Goal: Communication & Community: Answer question/provide support

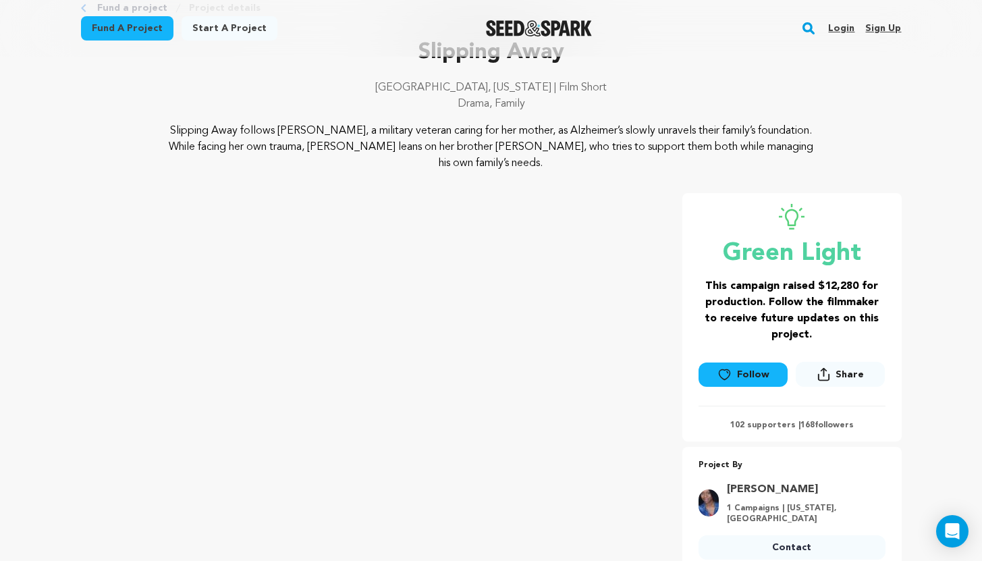
scroll to position [76, 0]
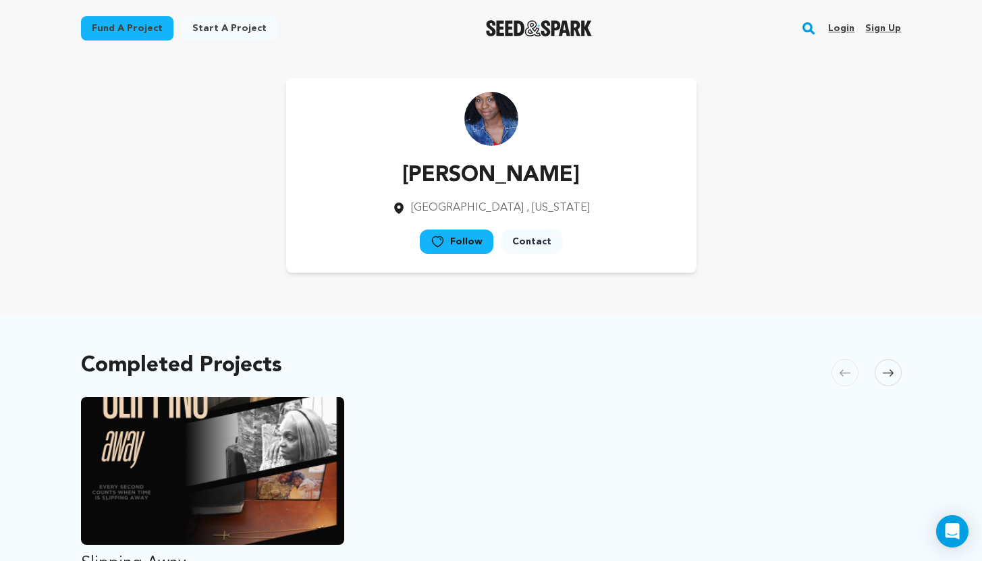
click at [884, 374] on icon at bounding box center [888, 373] width 11 height 10
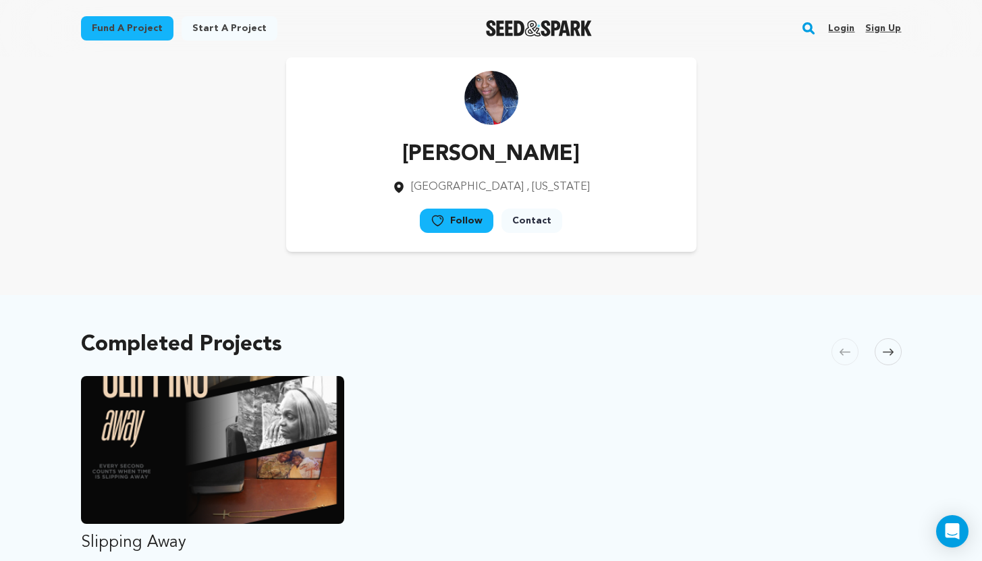
scroll to position [10, 0]
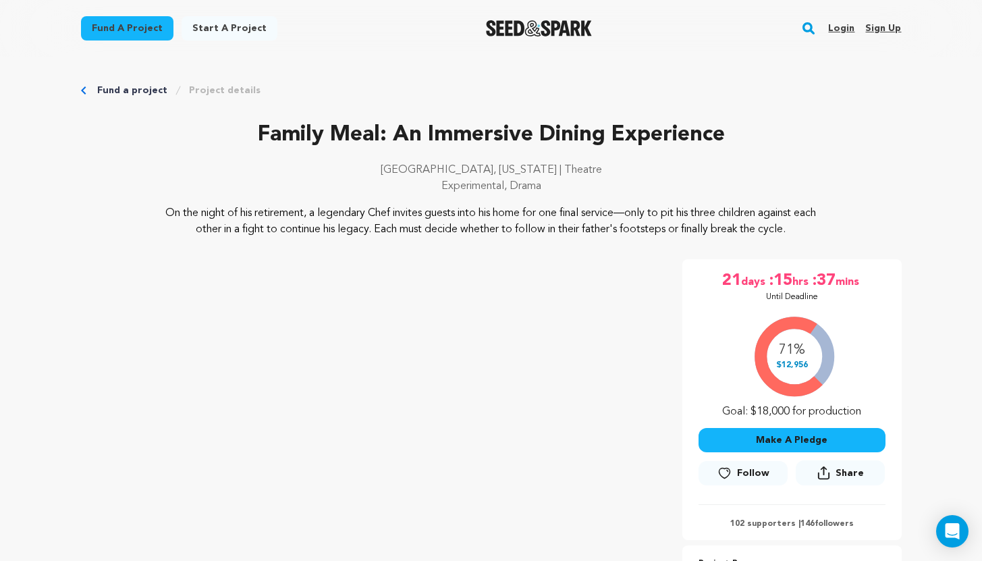
click at [845, 25] on link "Login" at bounding box center [841, 29] width 26 height 22
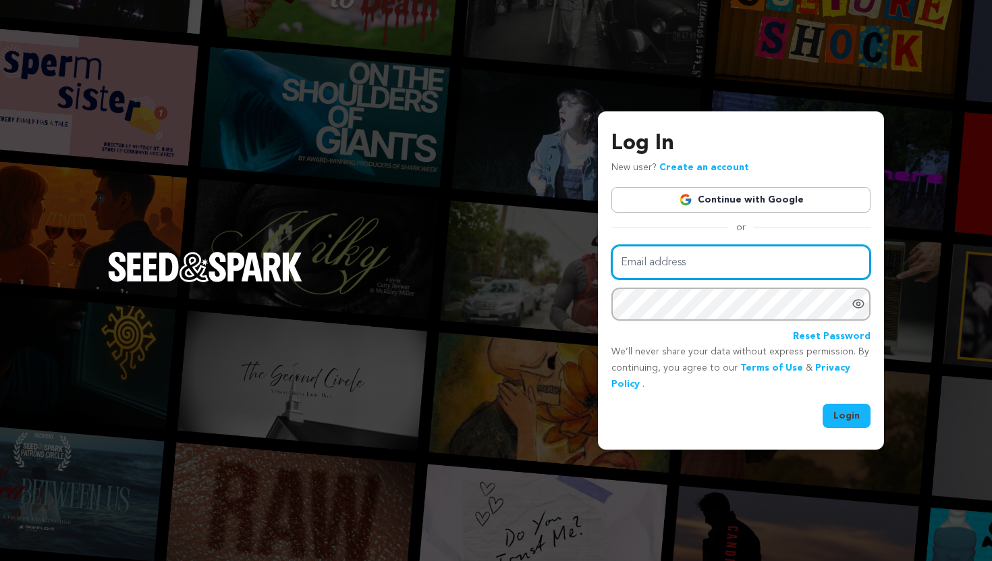
click at [710, 271] on input "Email address" at bounding box center [741, 262] width 259 height 34
type input "slippingawayfilm@gmail.com"
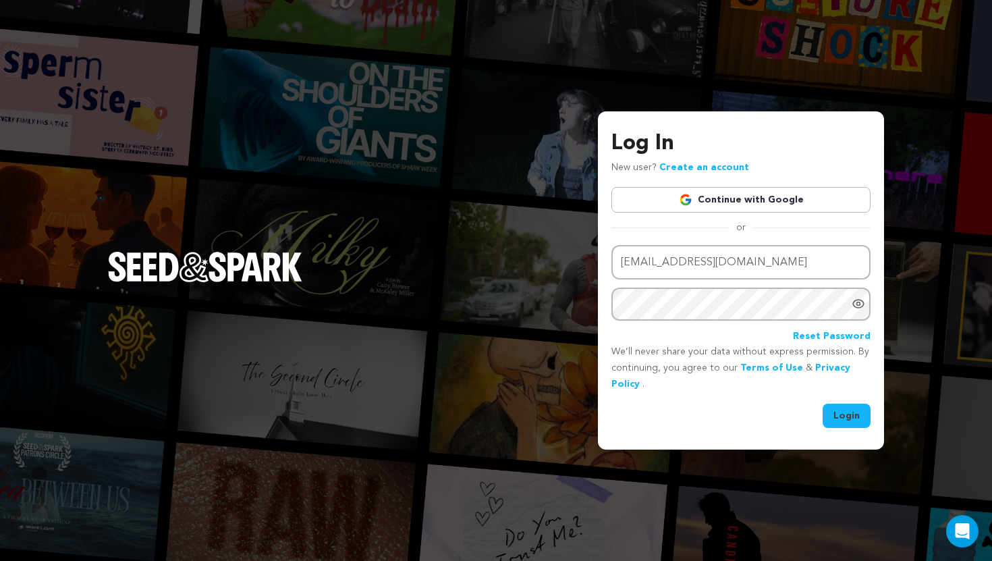
click at [855, 407] on button "Login" at bounding box center [847, 416] width 48 height 24
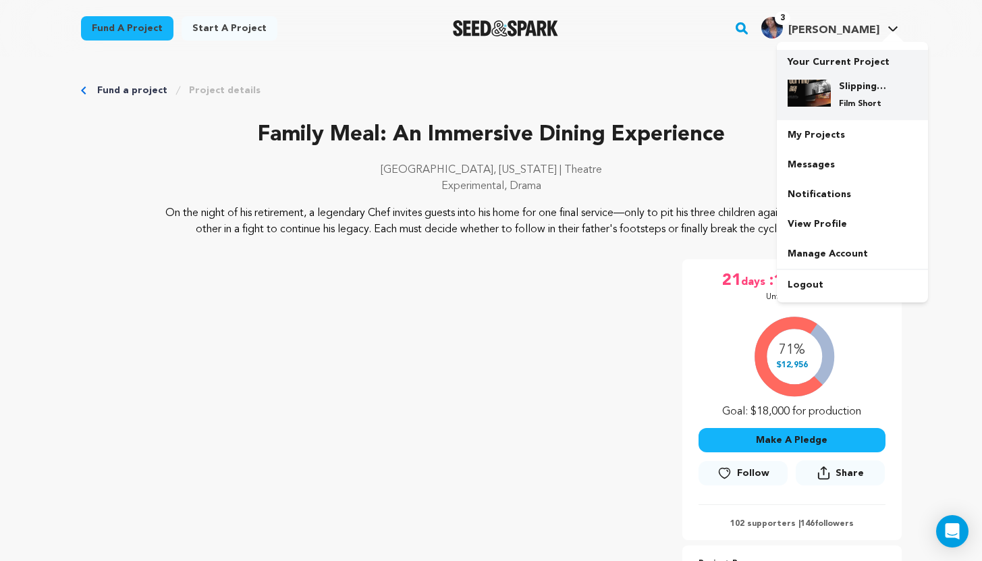
click at [847, 109] on div "Slipping Away Film Short" at bounding box center [853, 94] width 130 height 51
click at [862, 97] on div "Slipping Away Film Short" at bounding box center [863, 95] width 65 height 30
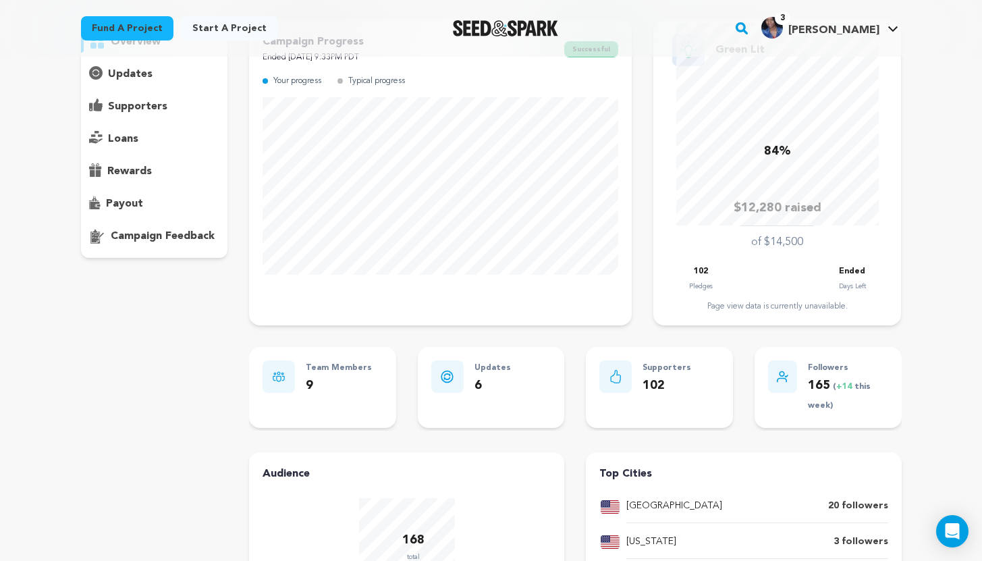
scroll to position [96, 0]
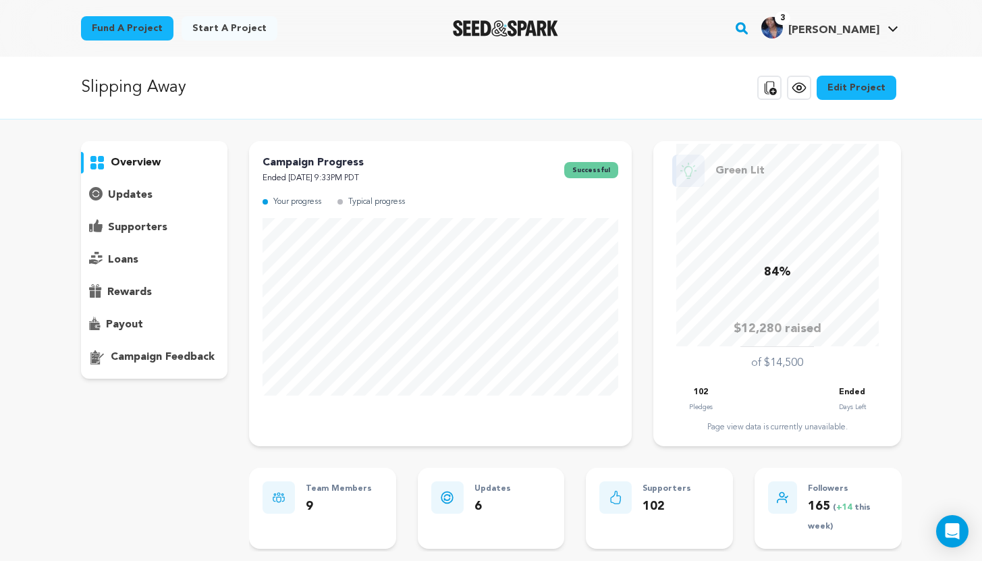
click at [774, 84] on icon at bounding box center [770, 88] width 16 height 16
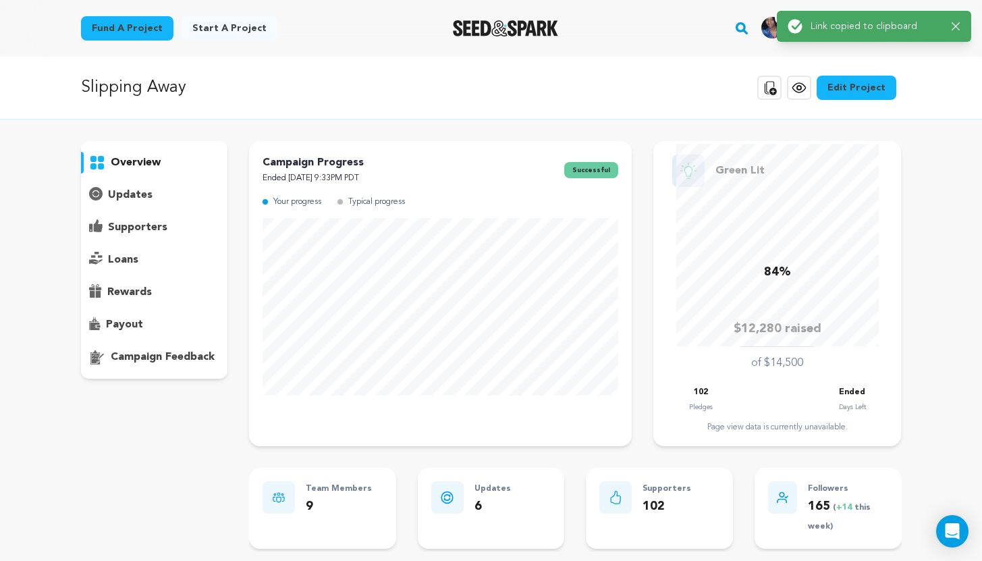
click at [408, 43] on div "Fund a project Start a project Search 3" at bounding box center [480, 28] width 843 height 35
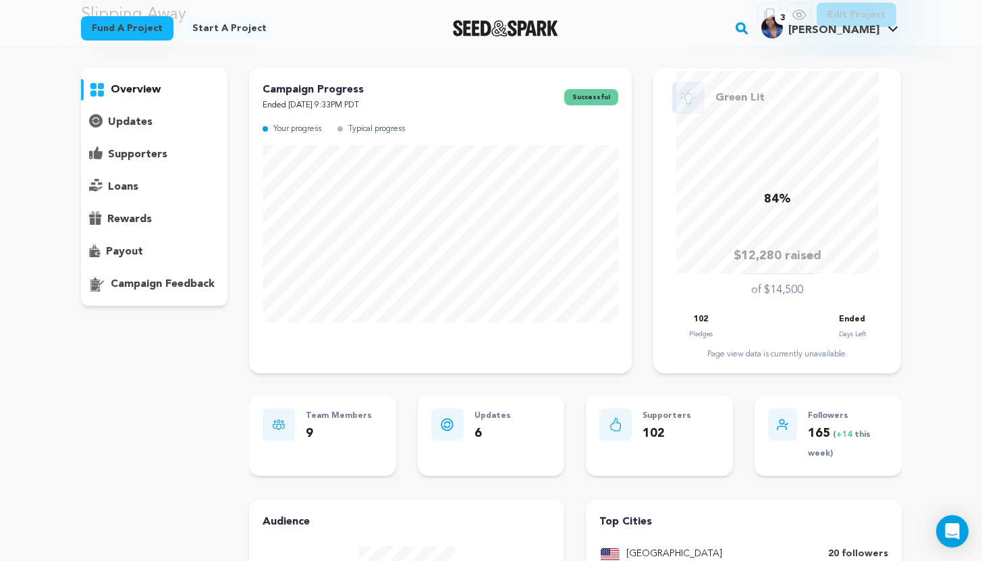
scroll to position [72, 0]
click at [158, 282] on p "campaign feedback" at bounding box center [163, 285] width 104 height 16
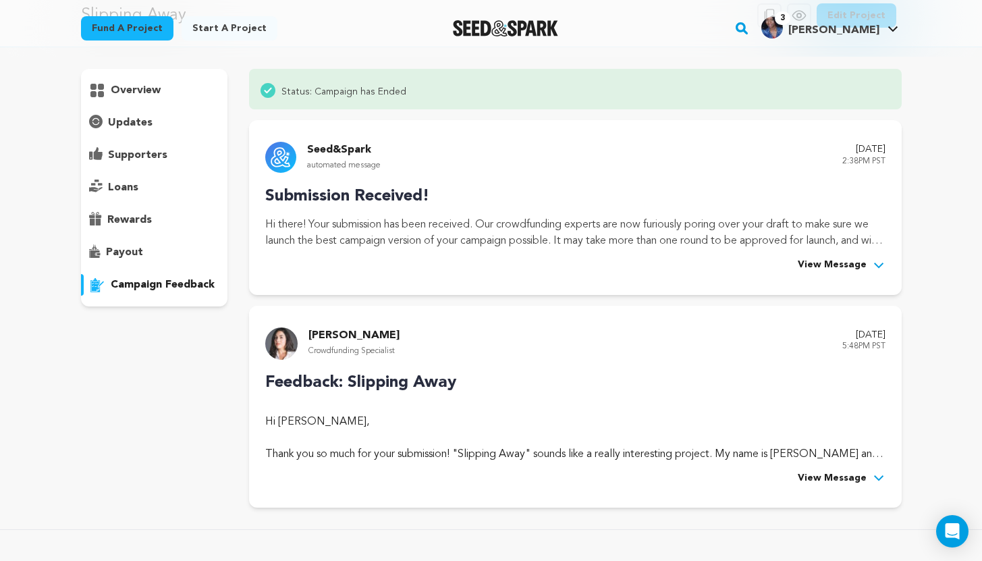
click at [147, 88] on p "overview" at bounding box center [136, 90] width 50 height 16
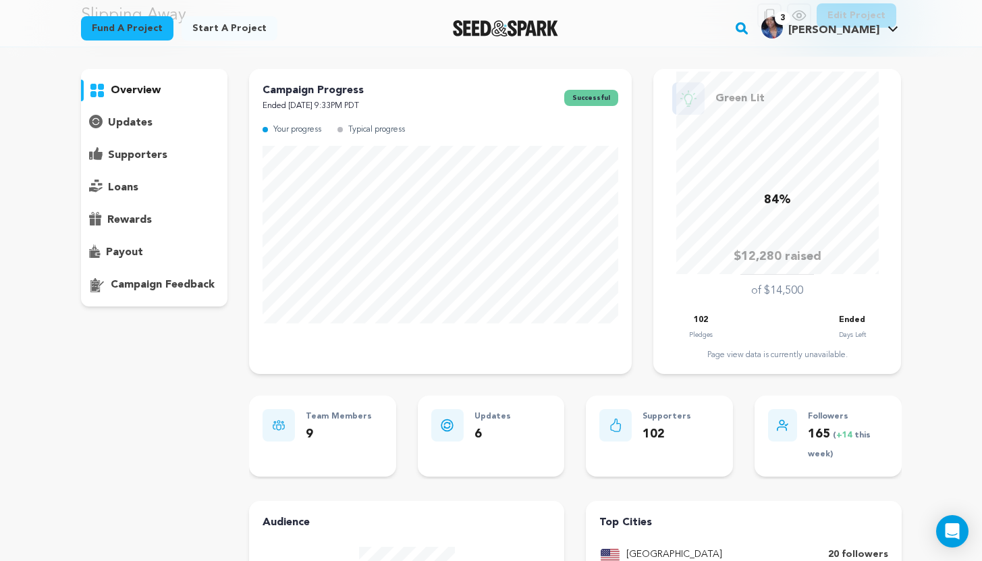
click at [131, 85] on p "overview" at bounding box center [136, 90] width 50 height 16
click at [750, 25] on rect "button" at bounding box center [742, 28] width 16 height 16
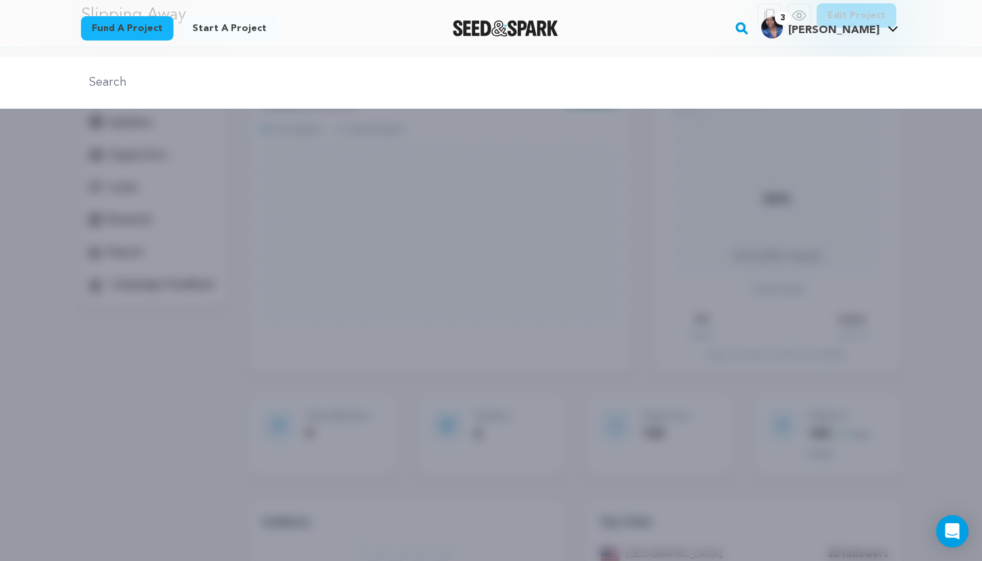
click at [285, 78] on input "text" at bounding box center [491, 83] width 821 height 20
type input "upcoming projects"
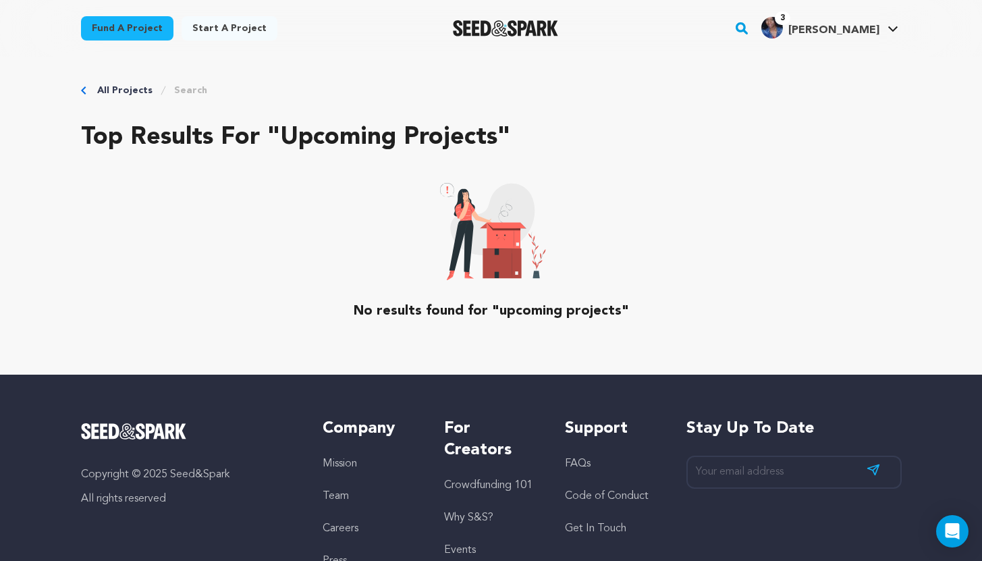
click at [133, 85] on link "All Projects" at bounding box center [124, 91] width 55 height 14
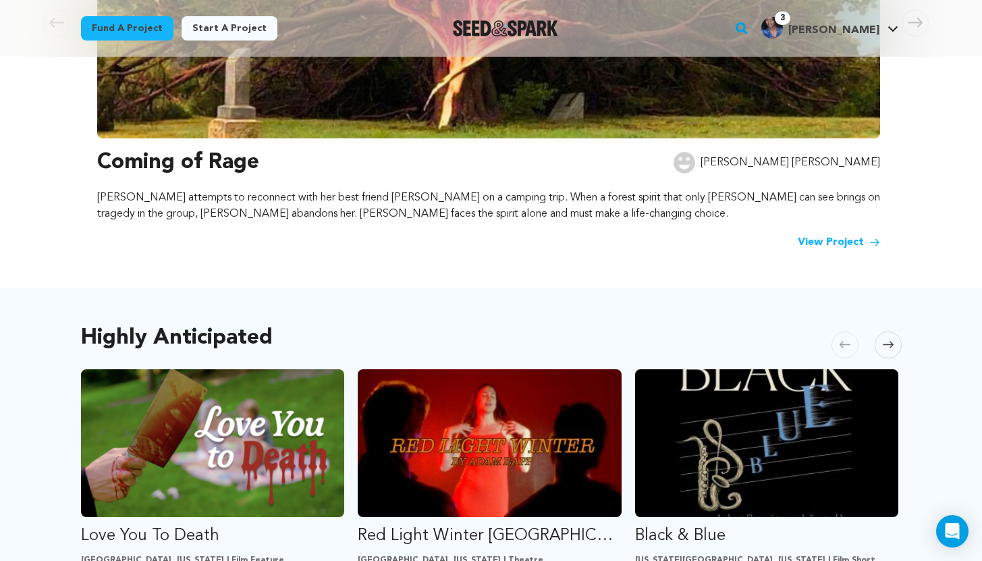
scroll to position [396, 0]
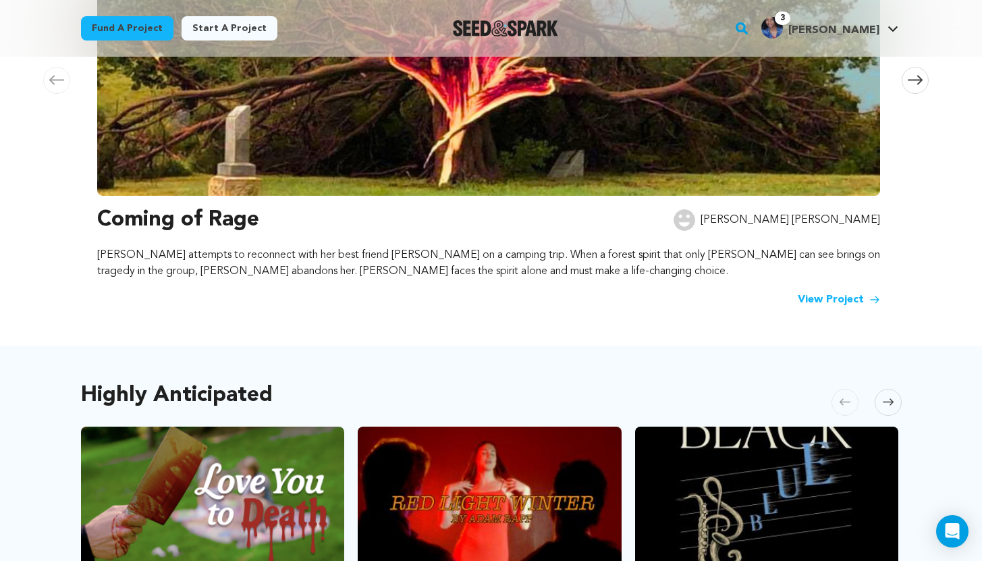
click at [851, 295] on link "View Project" at bounding box center [839, 300] width 82 height 16
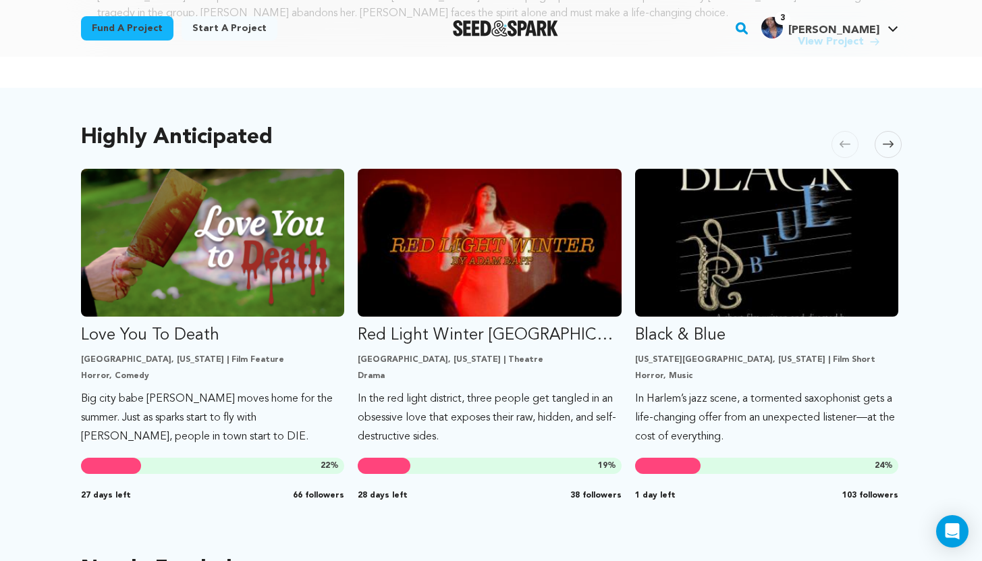
scroll to position [665, 0]
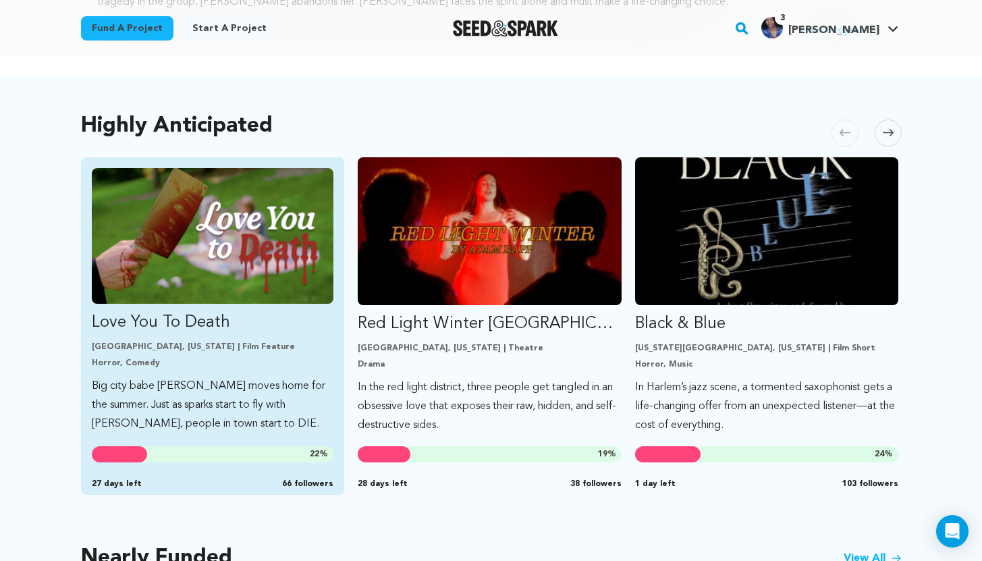
click at [244, 388] on p "Big city babe [PERSON_NAME] moves home for the summer. Just as sparks start to …" at bounding box center [213, 405] width 242 height 57
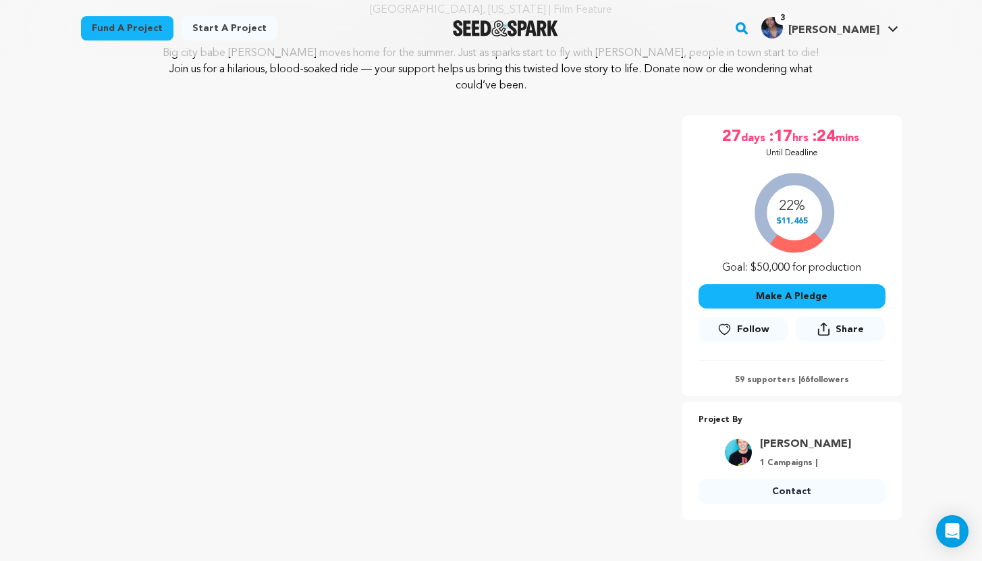
scroll to position [156, 0]
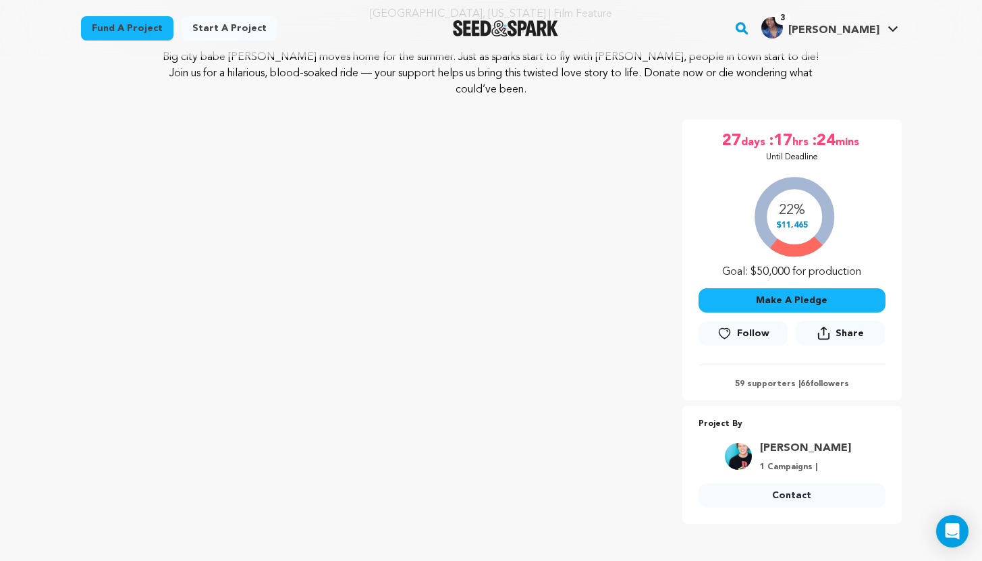
click at [803, 497] on link "Contact" at bounding box center [792, 495] width 187 height 24
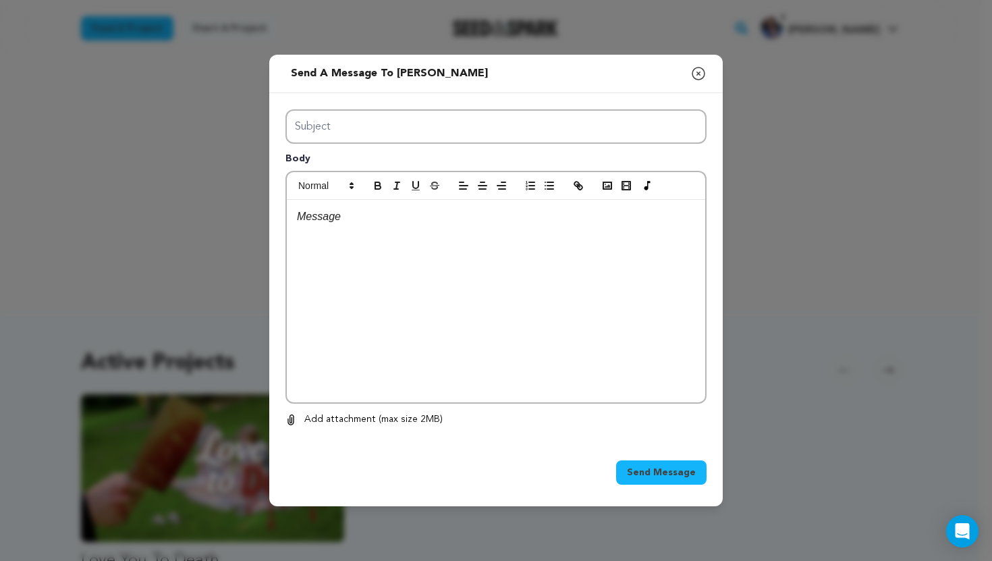
click at [396, 219] on p at bounding box center [496, 217] width 398 height 18
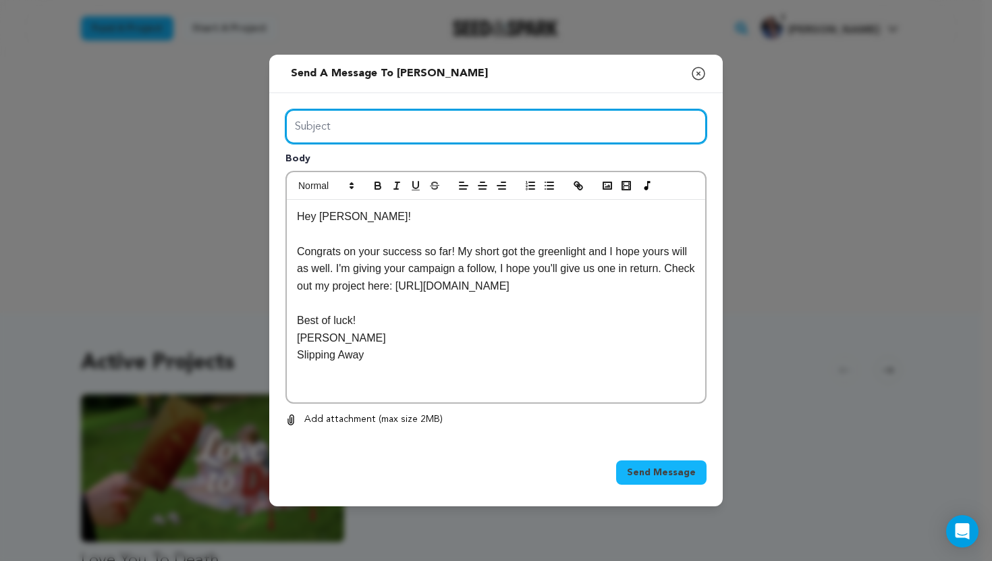
click at [375, 122] on input "Subject" at bounding box center [496, 126] width 421 height 34
type input "Best of luck on your project!"
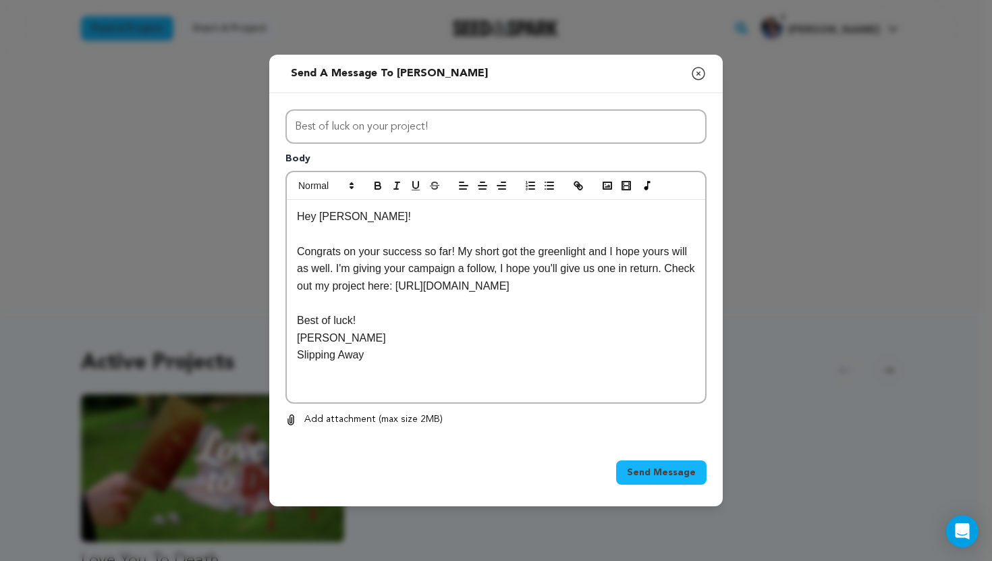
click at [503, 255] on p "Congrats on your success so far! My short got the greenlight and I hope yours w…" at bounding box center [496, 269] width 398 height 52
click at [666, 466] on span "Send Message" at bounding box center [661, 473] width 69 height 14
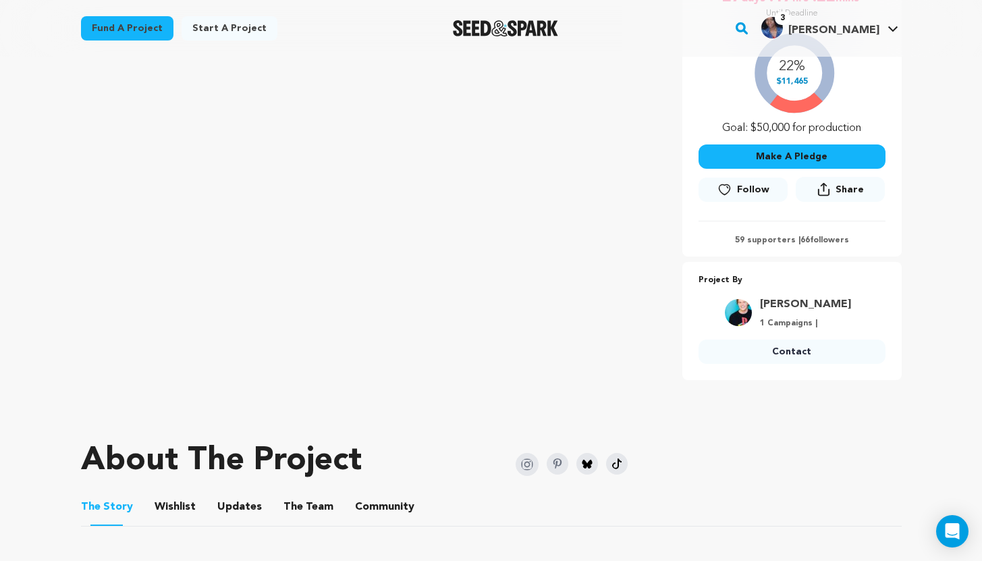
scroll to position [292, 0]
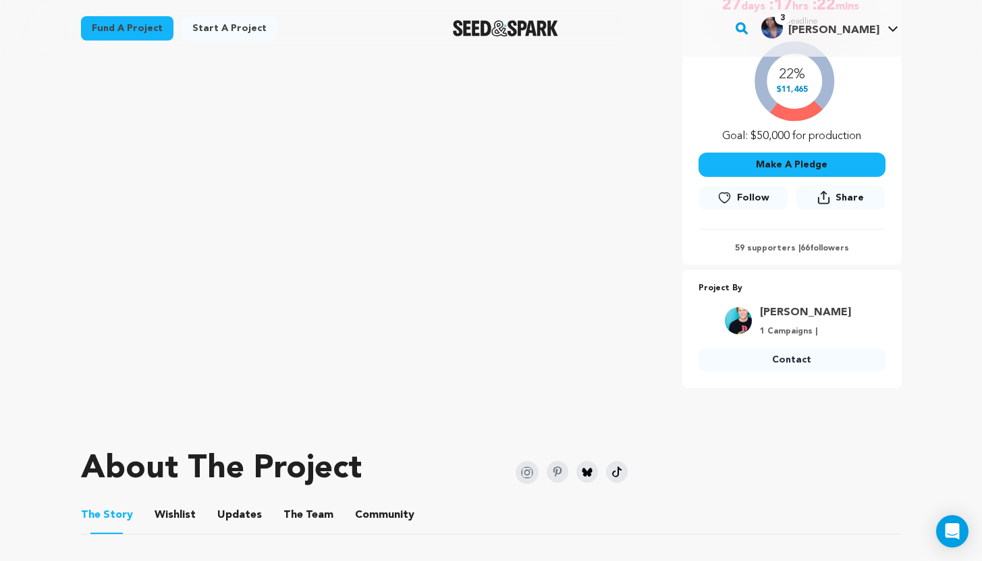
click at [726, 196] on icon at bounding box center [725, 198] width 14 height 14
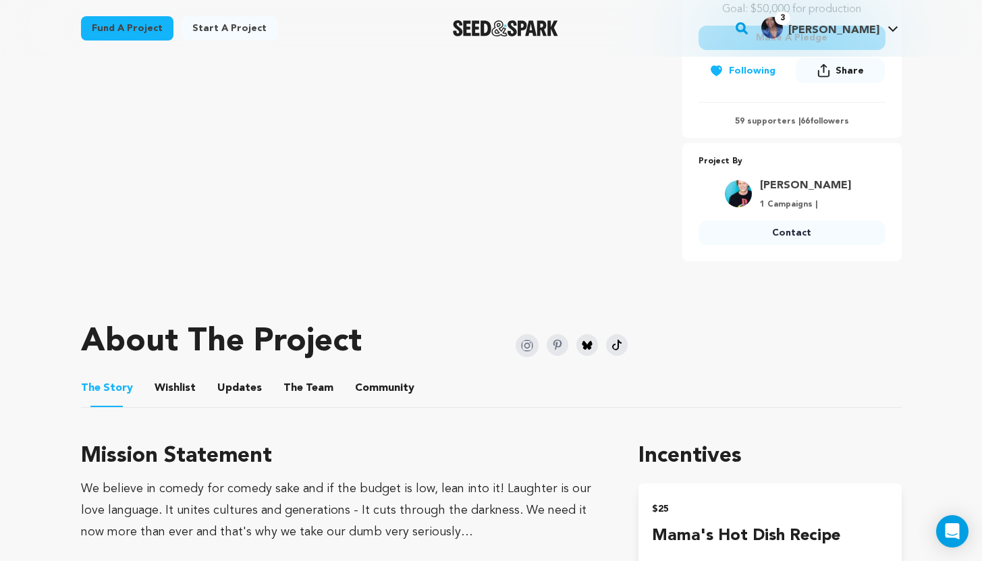
scroll to position [0, 0]
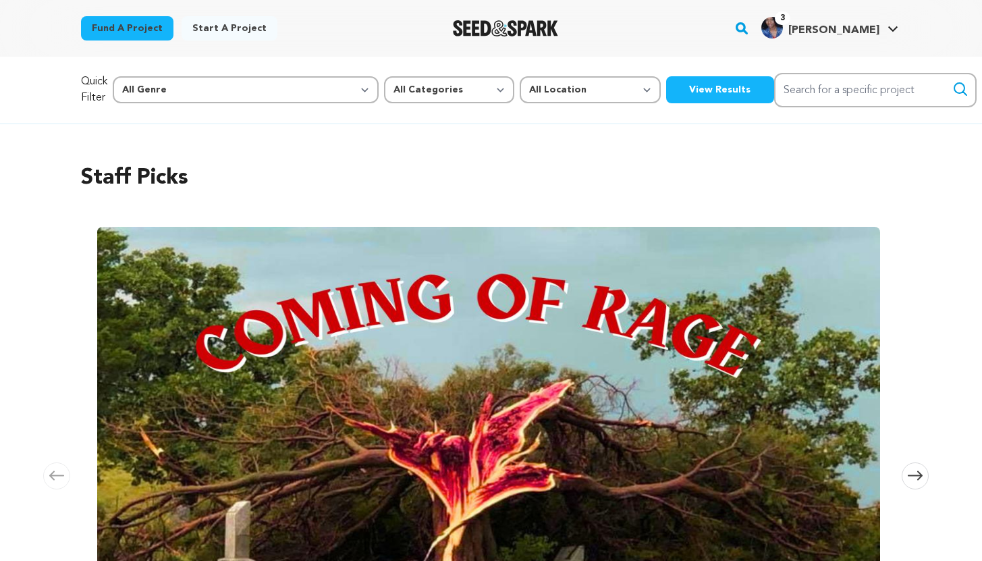
scroll to position [665, 0]
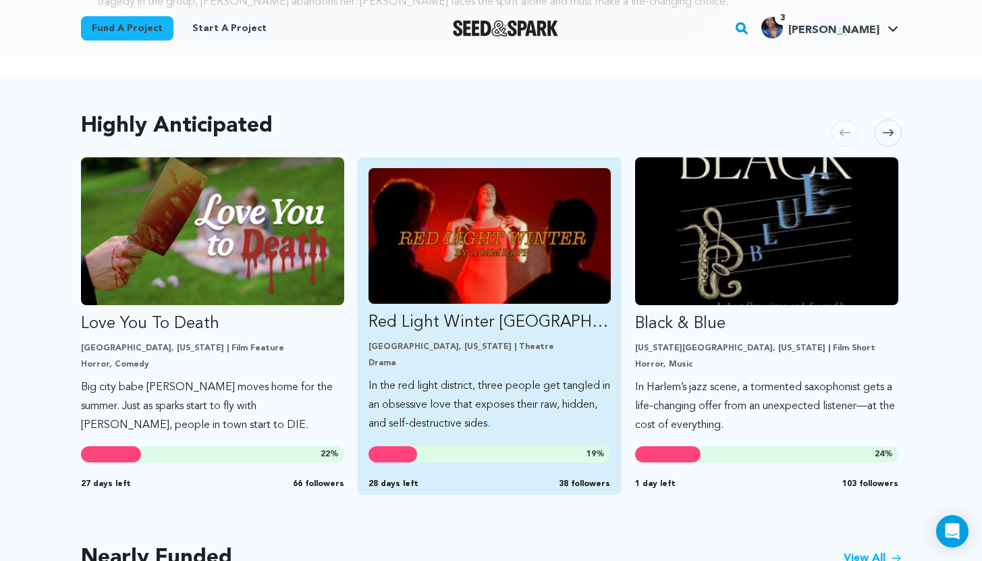
click at [534, 248] on img "Fund Red Light Winter Los Angeles" at bounding box center [490, 236] width 242 height 136
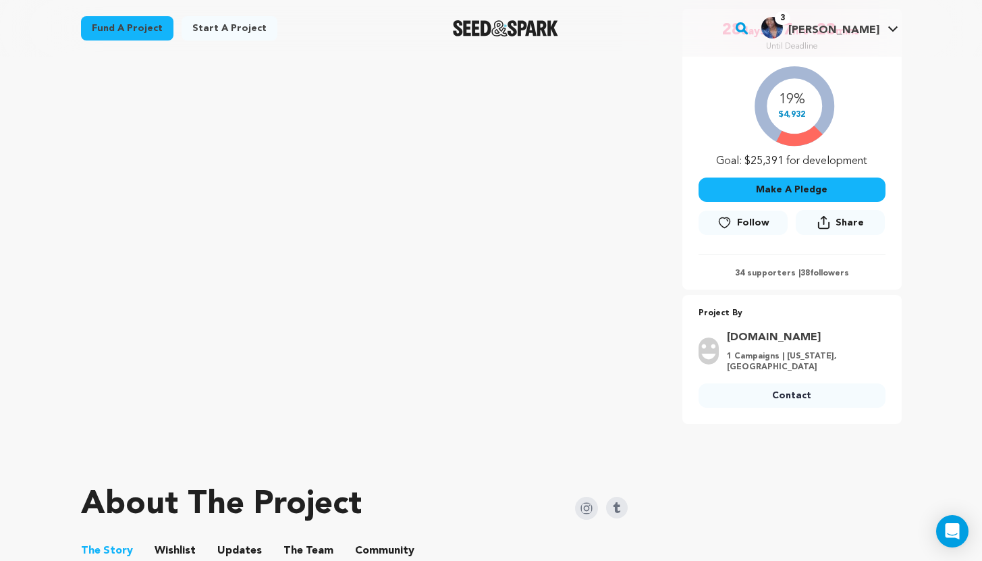
scroll to position [257, 0]
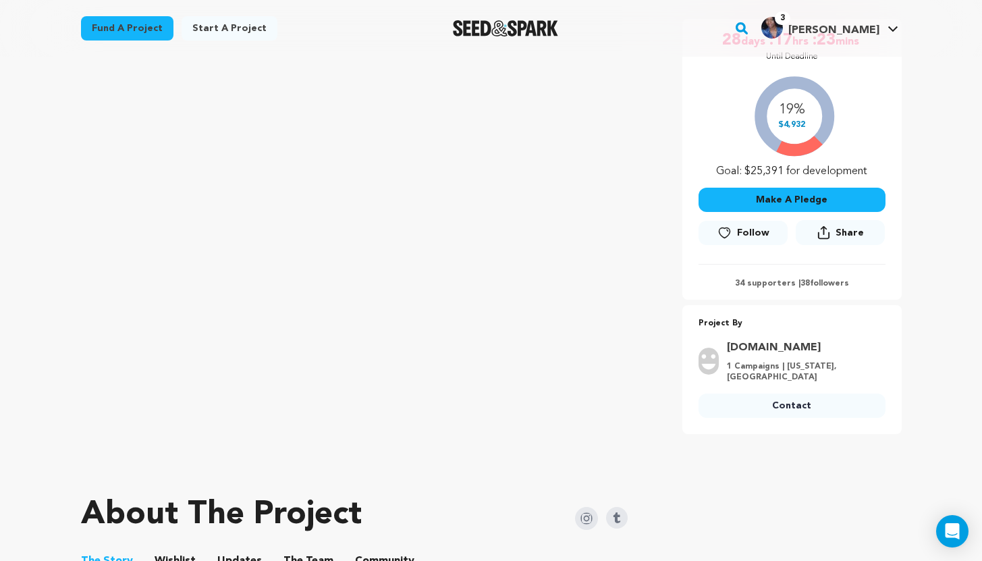
click at [783, 410] on link "Contact" at bounding box center [792, 406] width 187 height 24
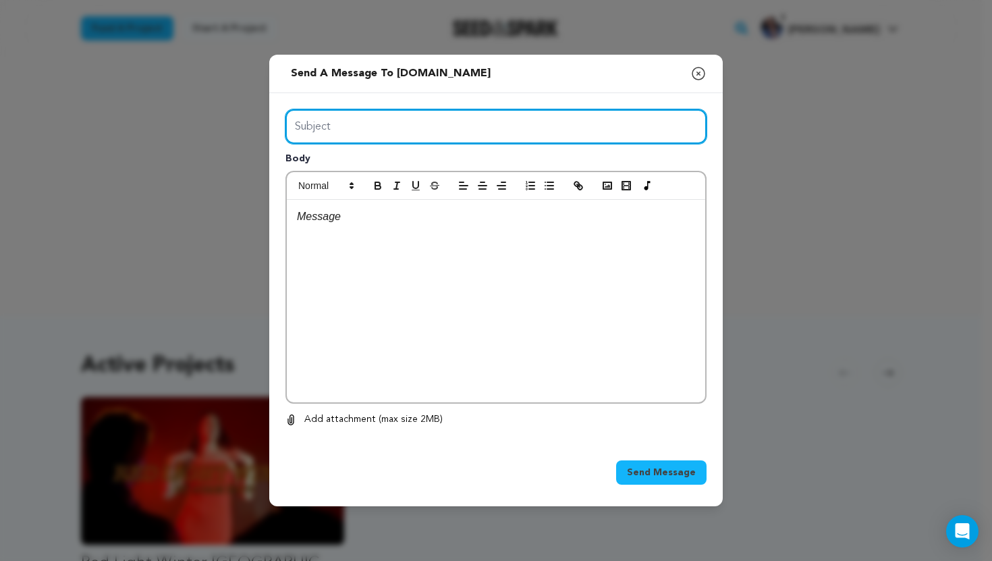
click at [361, 128] on input "Subject" at bounding box center [496, 126] width 421 height 34
type input "Best of luck on your project!"
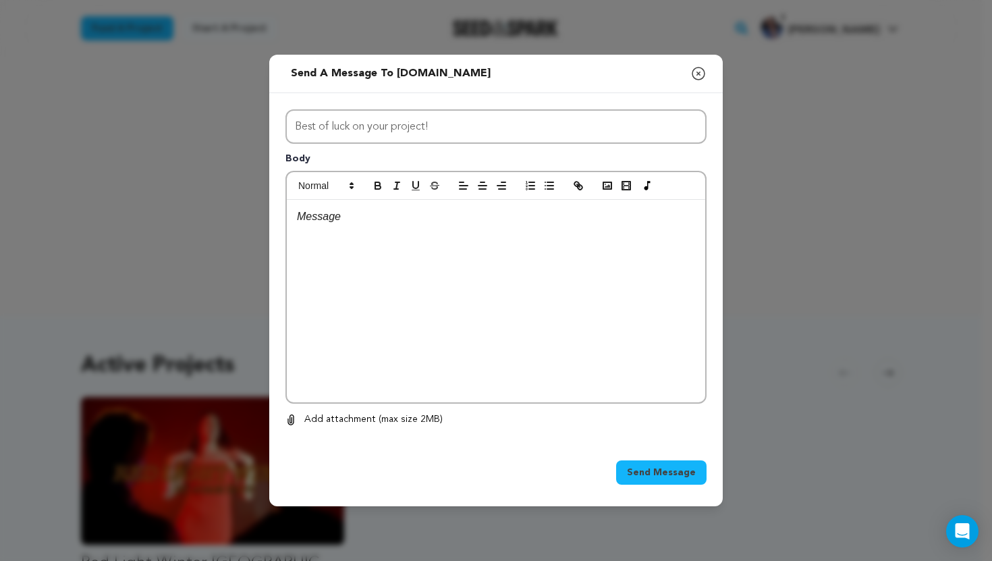
click at [353, 226] on div at bounding box center [496, 301] width 419 height 203
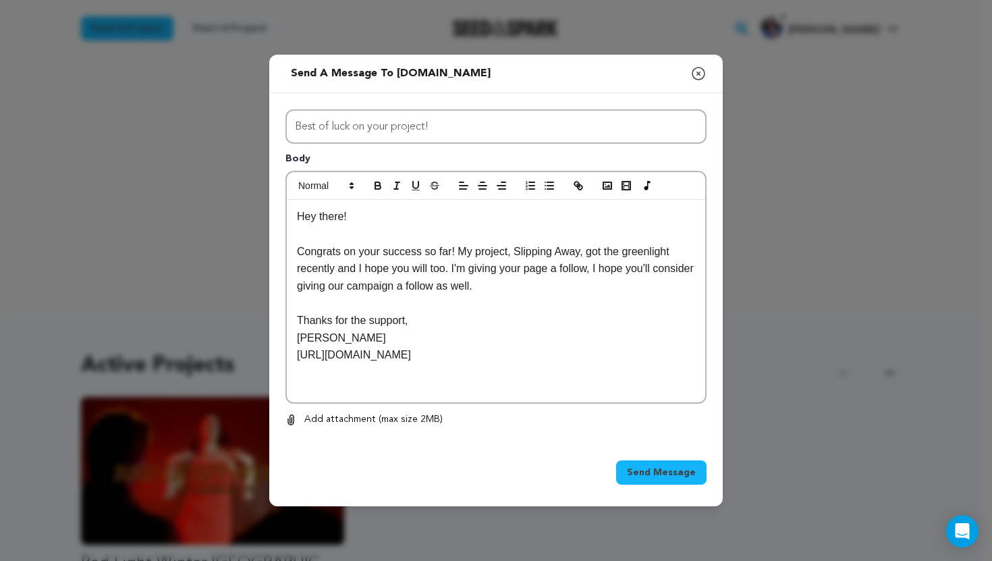
click at [441, 289] on p "Congrats on your success so far! My project, Slipping Away, got the greenlight …" at bounding box center [496, 269] width 398 height 52
click at [648, 467] on span "Send Message" at bounding box center [661, 473] width 69 height 14
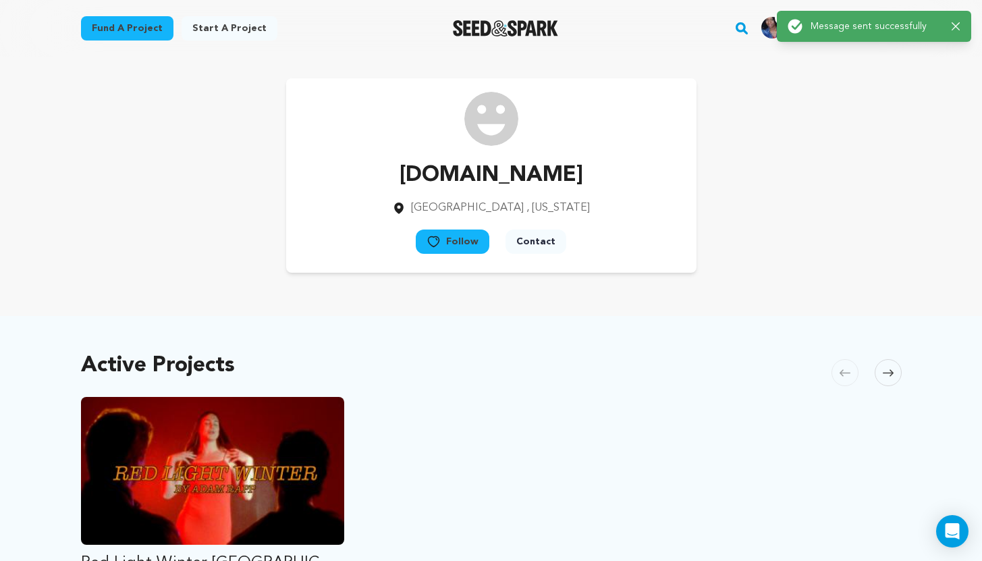
click at [441, 242] on icon at bounding box center [434, 242] width 14 height 14
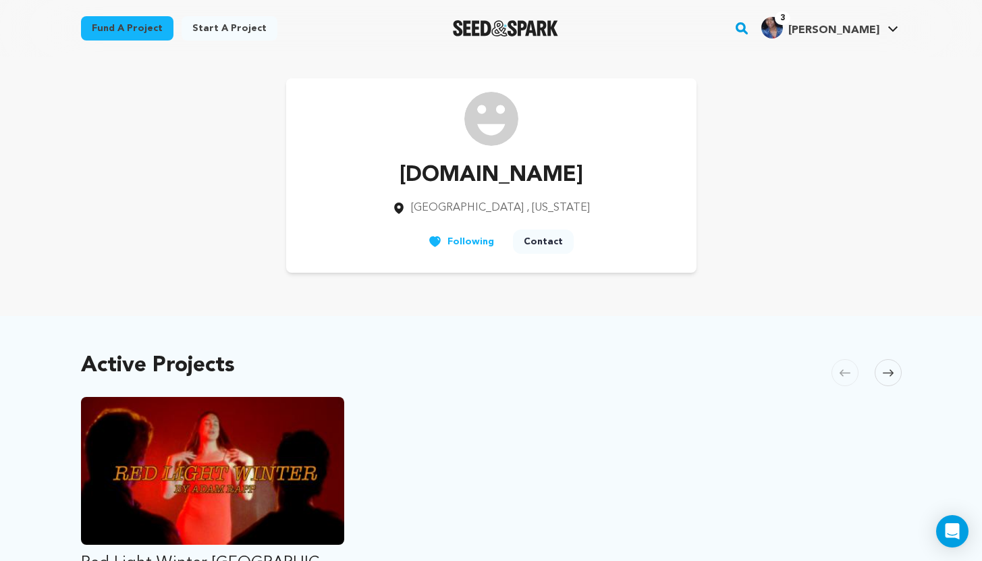
click at [891, 371] on icon at bounding box center [888, 373] width 11 height 10
click at [891, 368] on icon at bounding box center [888, 373] width 11 height 10
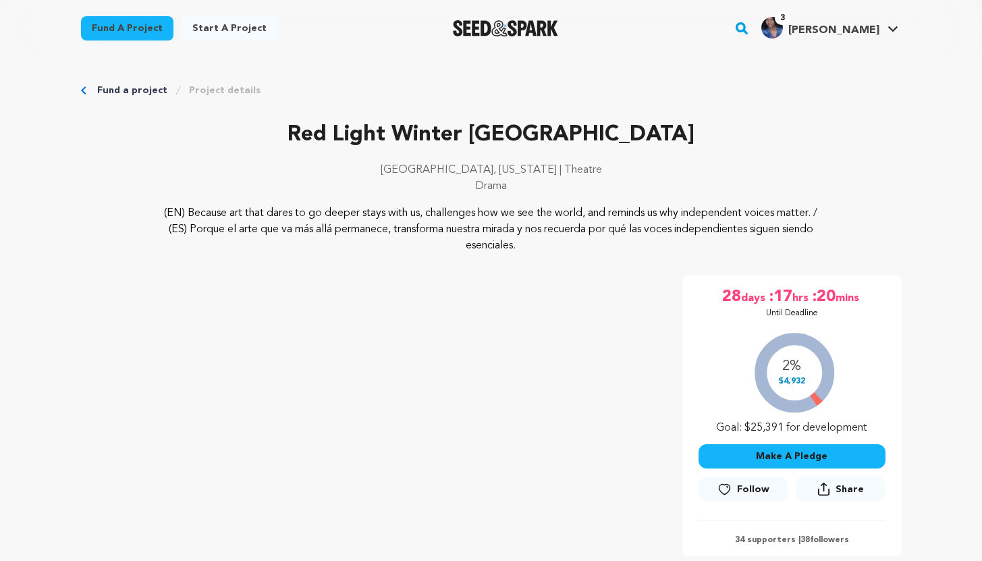
scroll to position [257, 0]
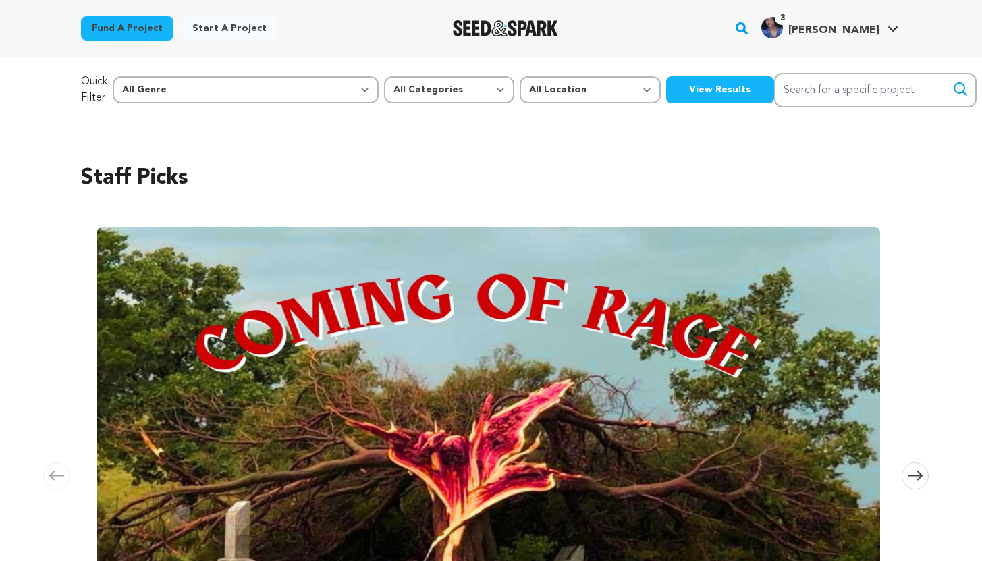
scroll to position [665, 0]
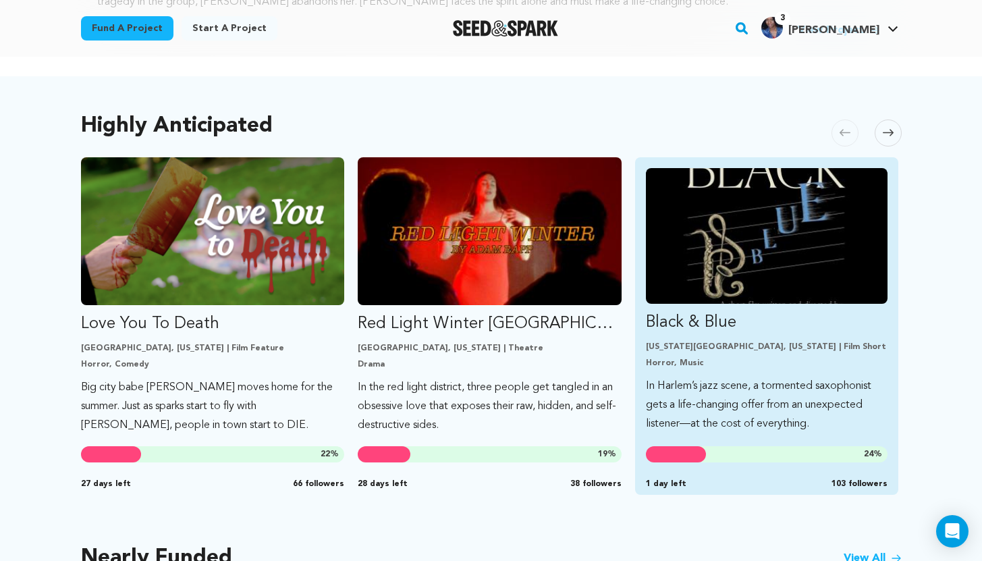
click at [785, 356] on div "[US_STATE][GEOGRAPHIC_DATA], [US_STATE] | Film Short Horror, Music" at bounding box center [767, 355] width 242 height 27
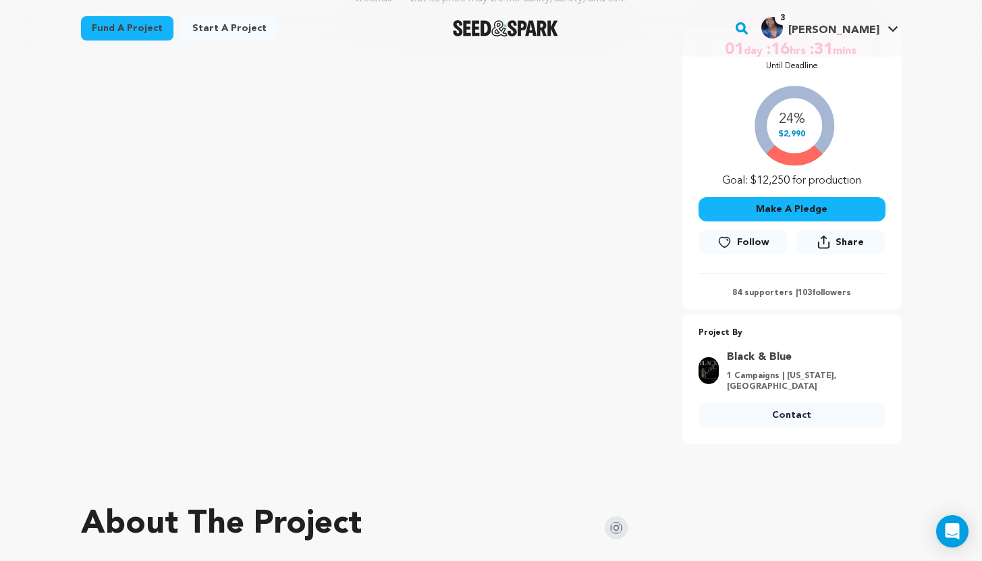
scroll to position [207, 0]
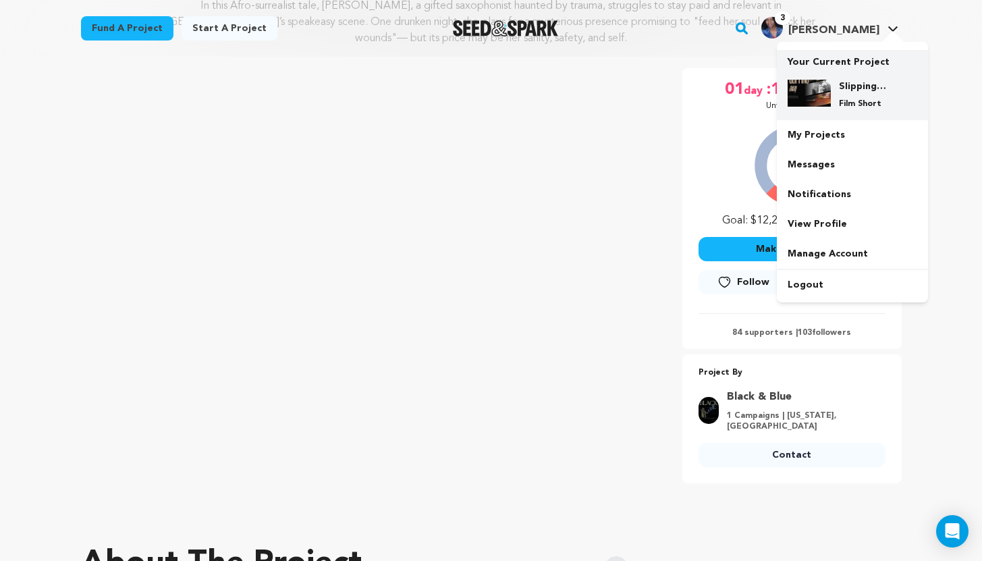
click at [859, 74] on div "Slipping Away Film Short" at bounding box center [853, 94] width 130 height 51
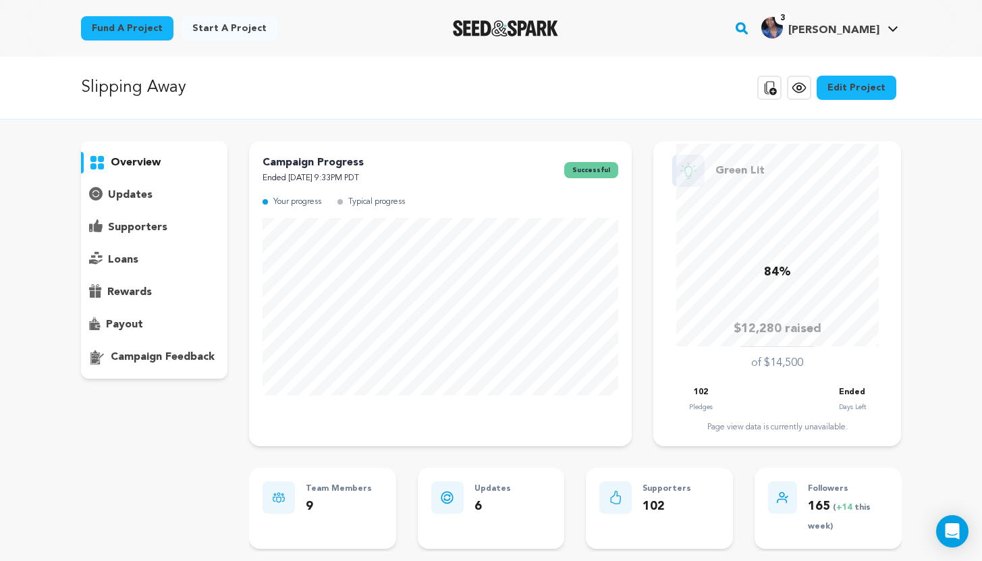
click at [150, 217] on div "supporters" at bounding box center [154, 228] width 147 height 22
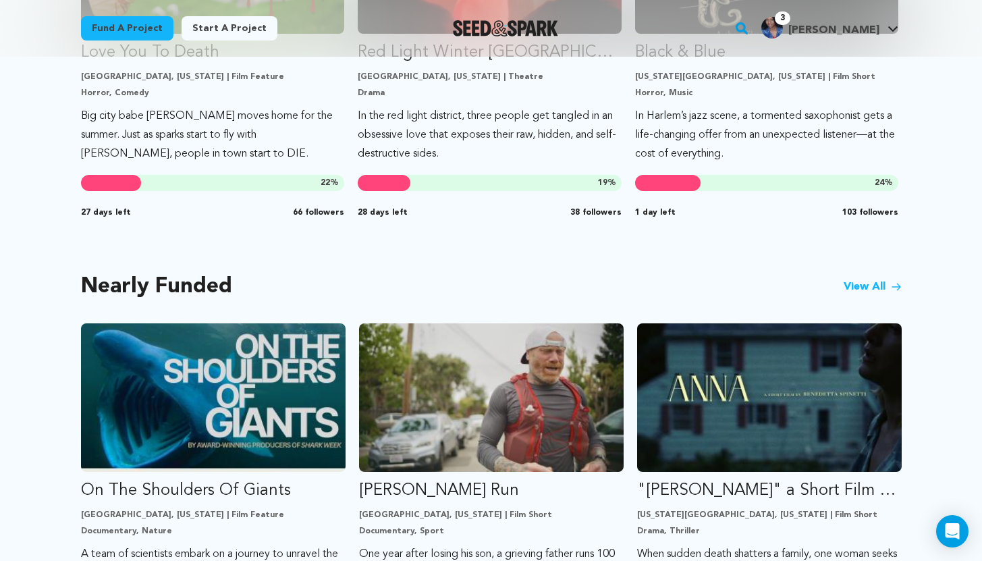
scroll to position [938, 0]
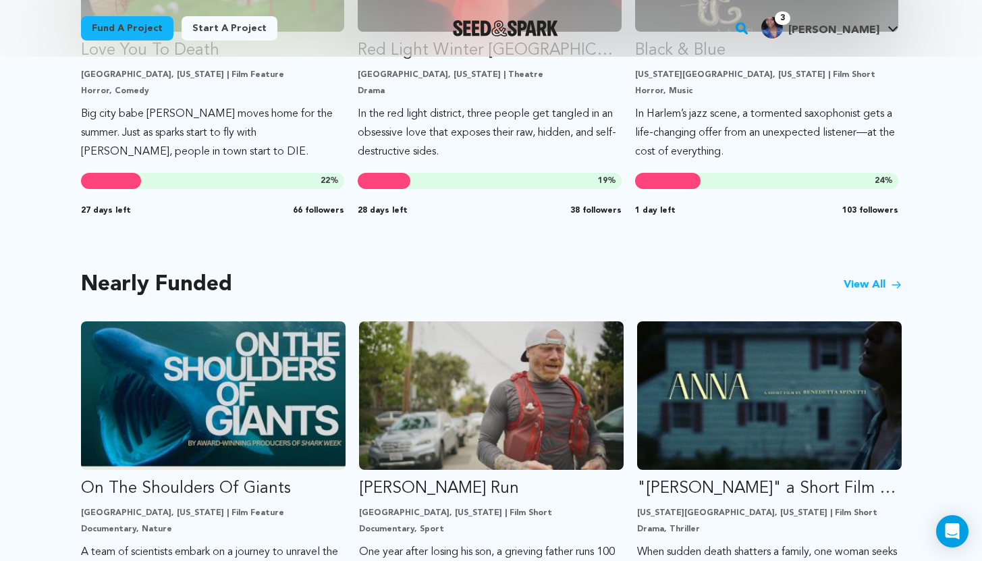
click at [868, 281] on link "View All" at bounding box center [873, 285] width 58 height 16
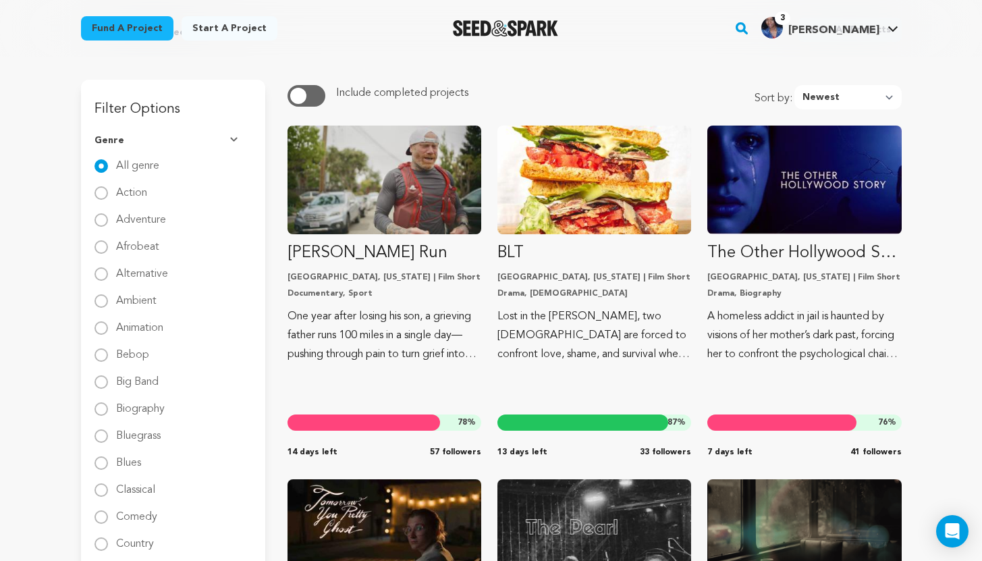
scroll to position [188, 0]
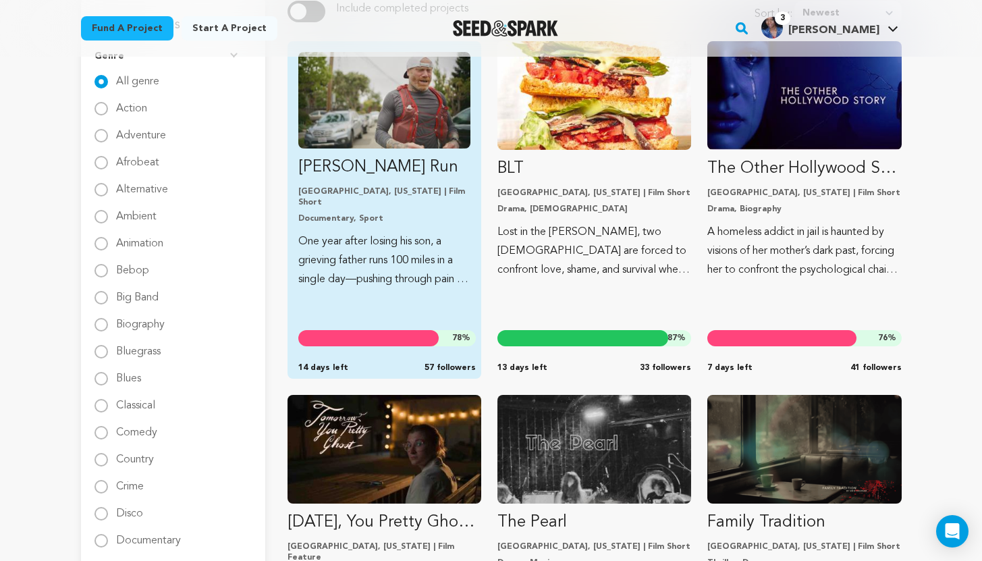
click at [410, 251] on p "One year after losing his son, a grieving father runs 100 miles in a single day…" at bounding box center [384, 260] width 172 height 57
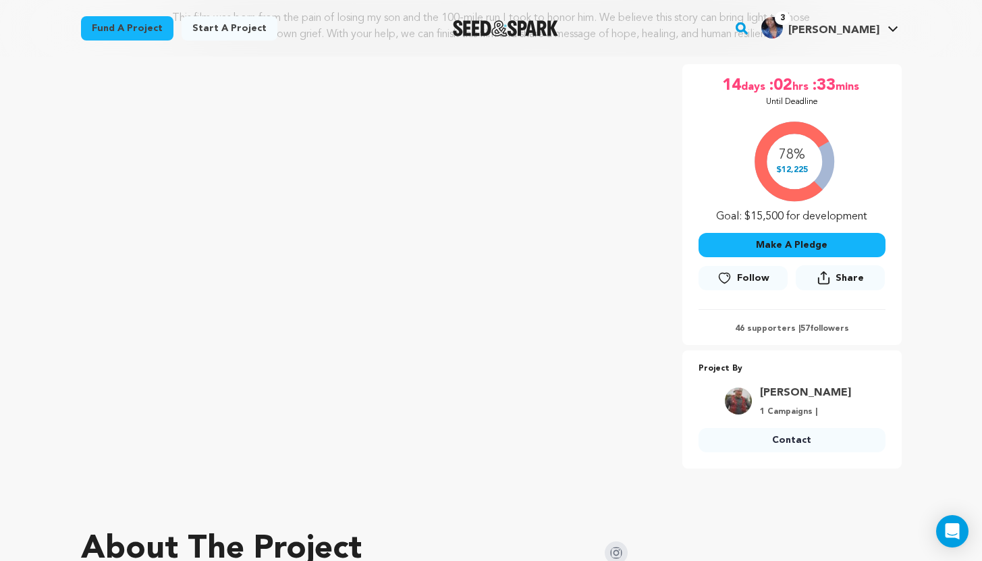
scroll to position [203, 0]
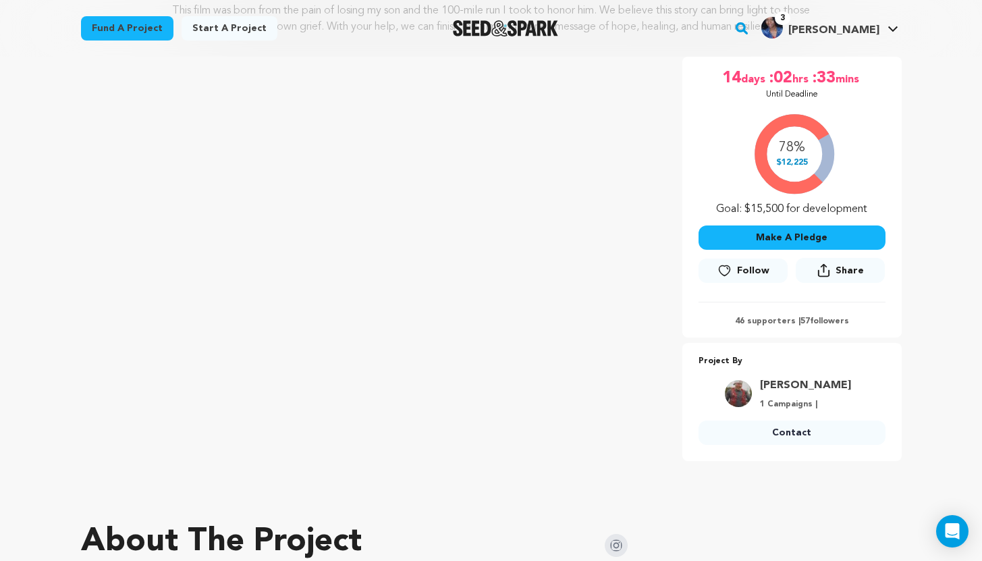
click at [802, 427] on link "Contact" at bounding box center [792, 433] width 187 height 24
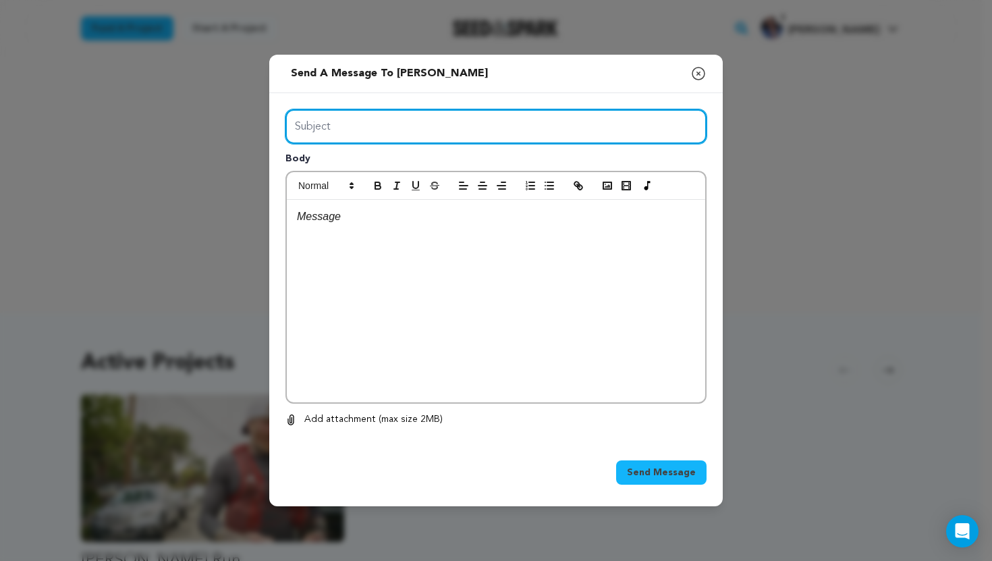
click at [427, 127] on input "Subject" at bounding box center [496, 126] width 421 height 34
type input "Best of luck on your project!"
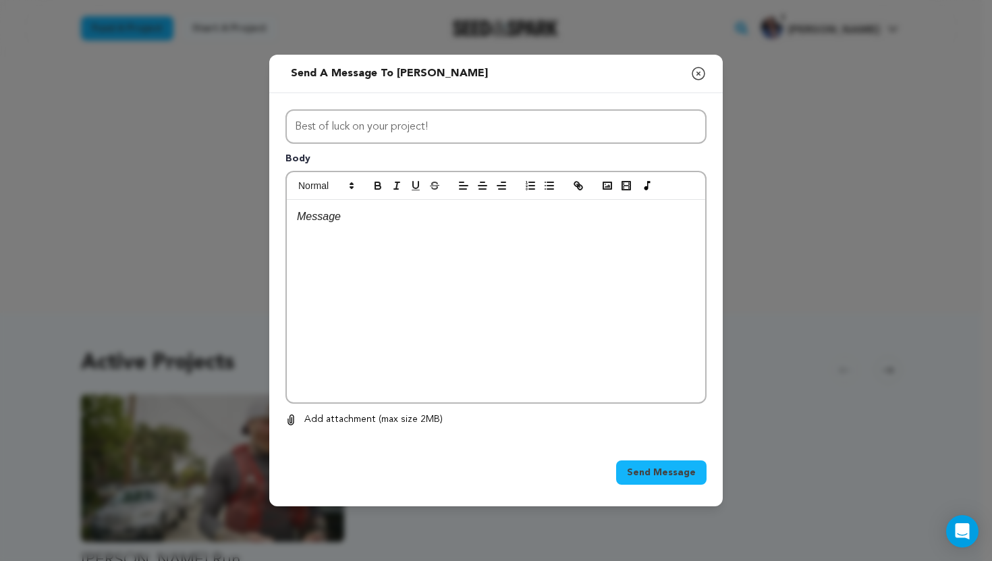
click at [340, 235] on div at bounding box center [496, 301] width 419 height 203
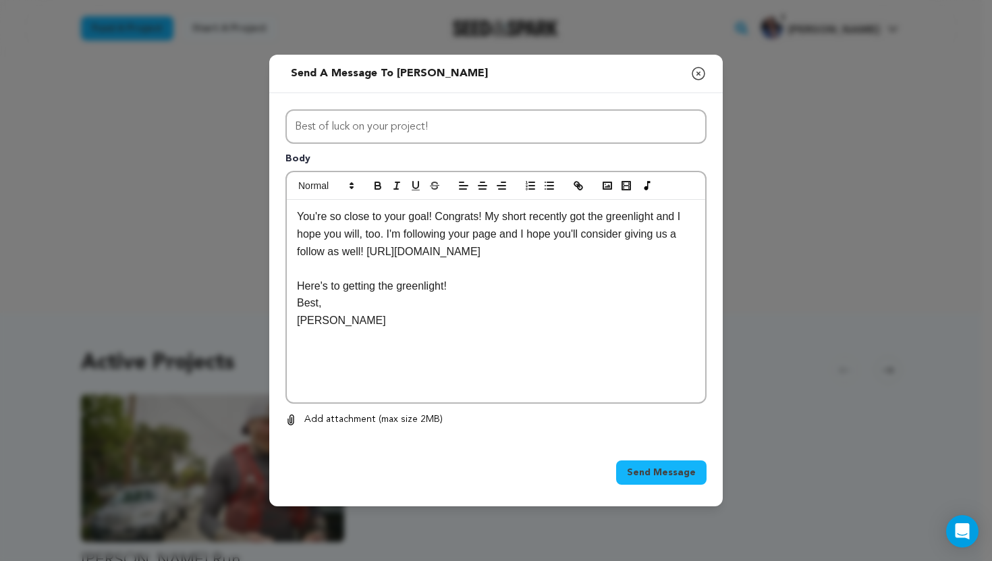
click at [473, 285] on p "Here's to getting the greenlight!" at bounding box center [496, 286] width 398 height 18
click at [340, 345] on p "Sonya" at bounding box center [496, 338] width 398 height 18
click at [533, 219] on p "You're so close to your goal! Congrats! My short recently got the greenlight an…" at bounding box center [496, 234] width 398 height 52
click at [666, 469] on span "Send Message" at bounding box center [661, 473] width 69 height 14
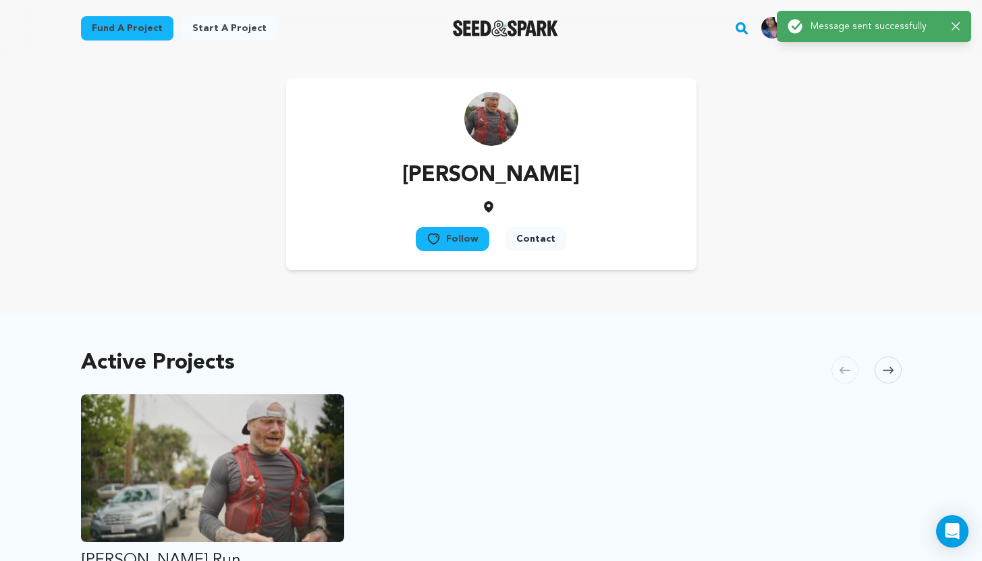
click at [442, 230] on button "Follow" at bounding box center [453, 239] width 74 height 24
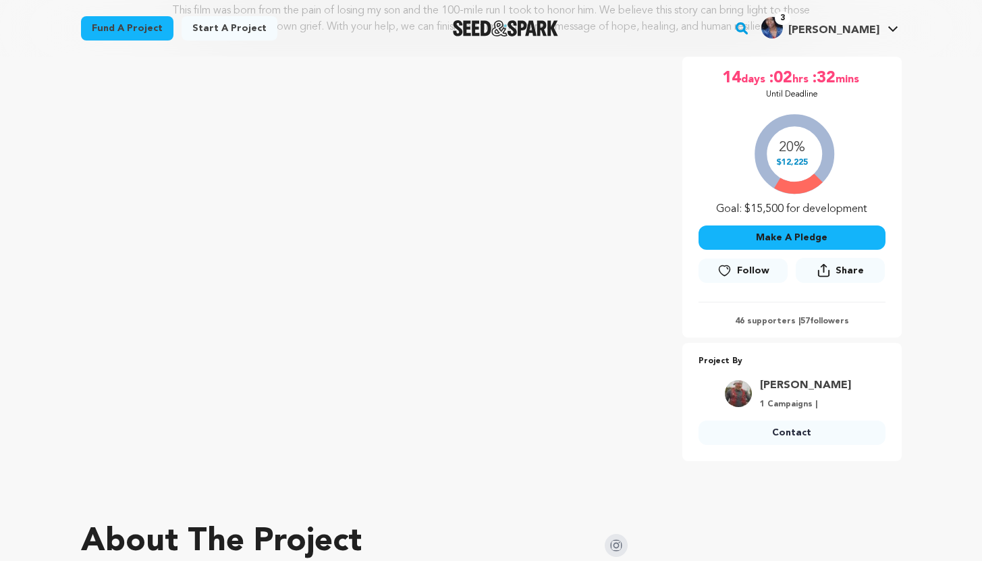
scroll to position [203, 0]
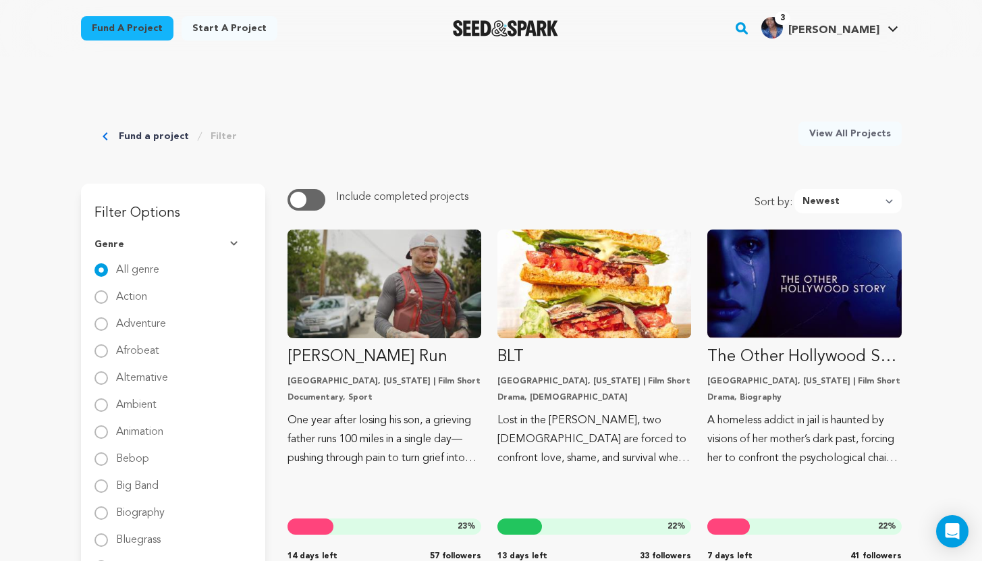
scroll to position [188, 0]
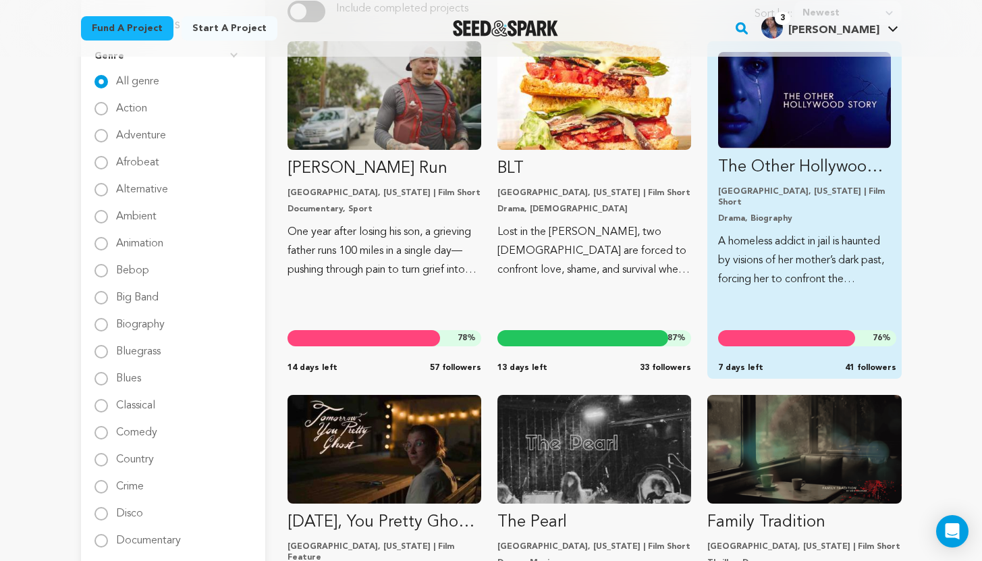
click at [816, 247] on p "A homeless addict in jail is haunted by visions of her mother’s dark past, forc…" at bounding box center [804, 260] width 172 height 57
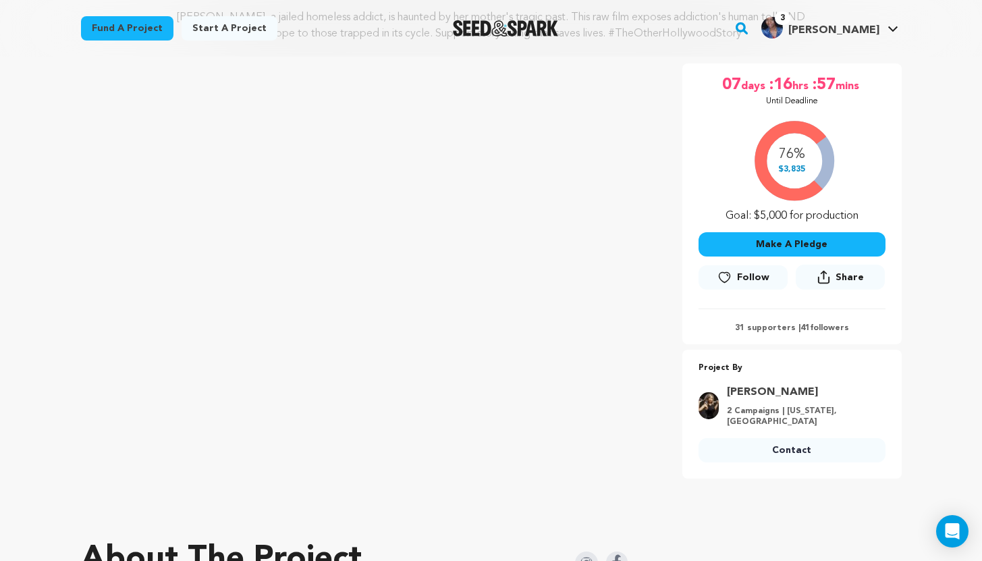
scroll to position [200, 0]
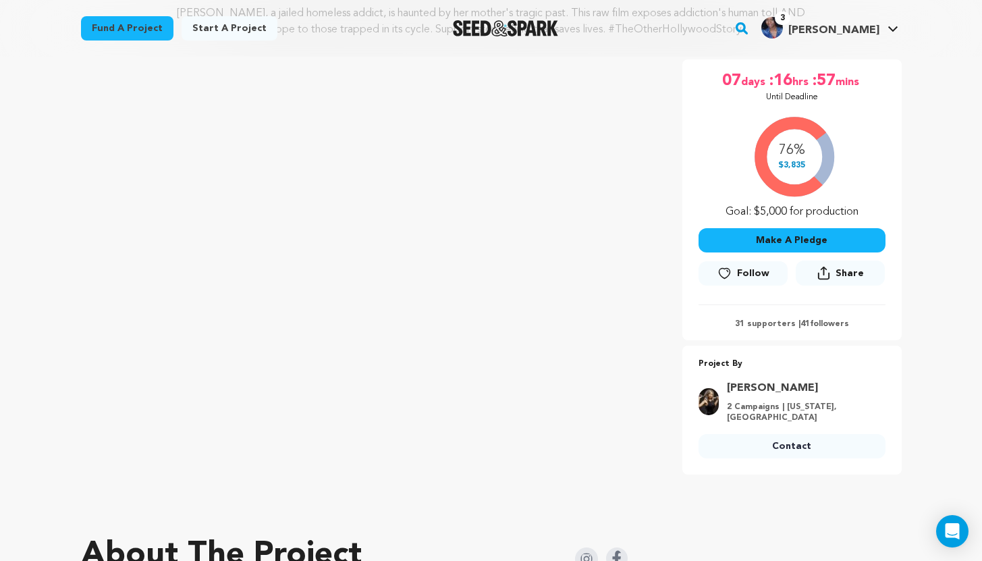
click link "Contact"
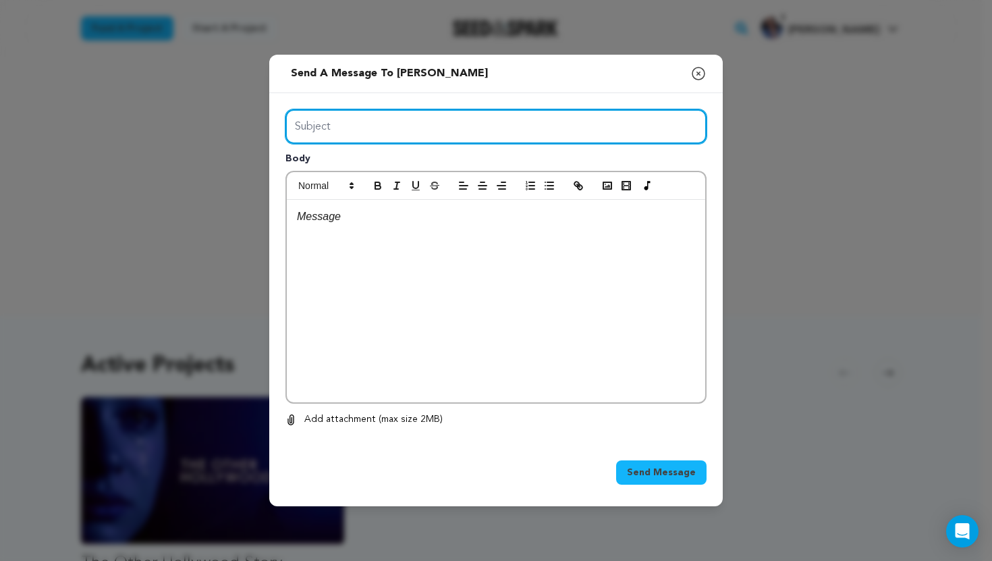
click at [379, 124] on input "Subject" at bounding box center [496, 126] width 421 height 34
type input "Best of luck on your project!"
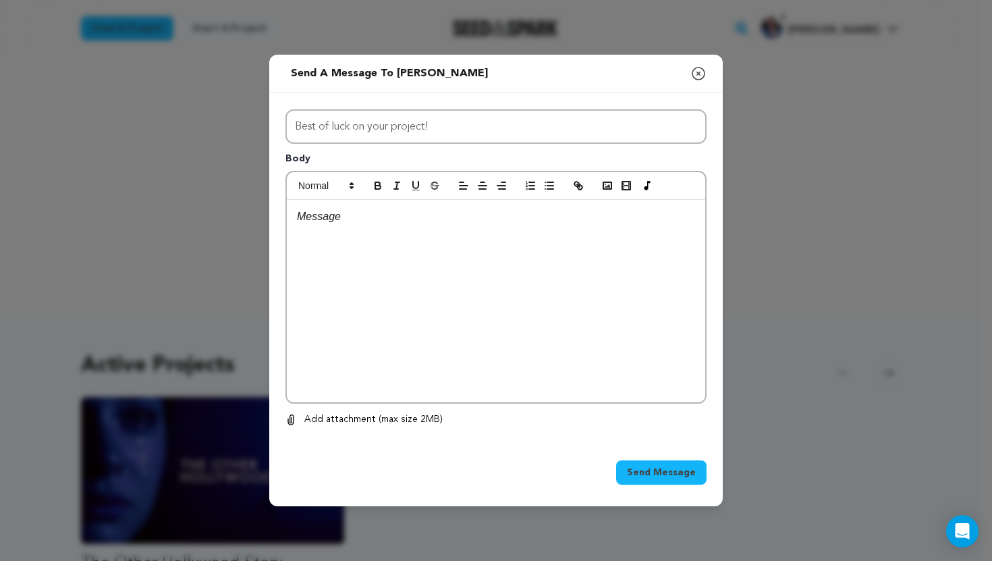
click at [340, 243] on div at bounding box center [496, 301] width 419 height 203
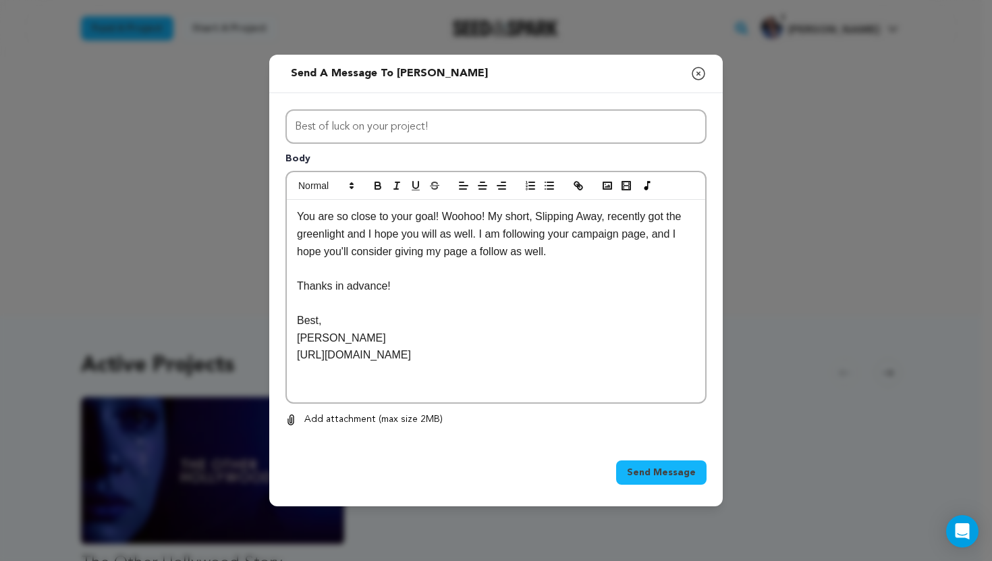
click at [662, 465] on button "Send Message" at bounding box center [661, 472] width 90 height 24
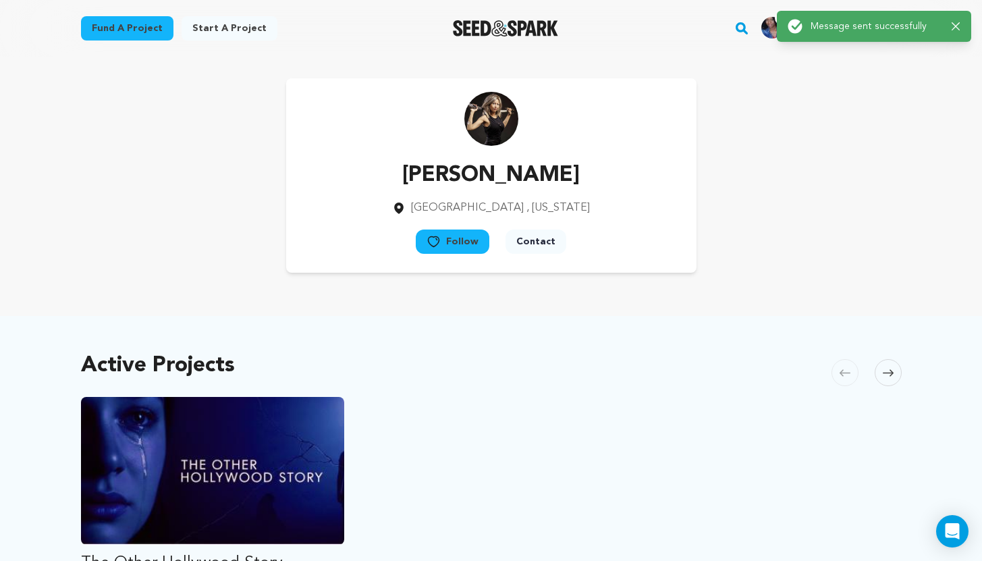
click at [450, 238] on button "Follow" at bounding box center [453, 242] width 74 height 24
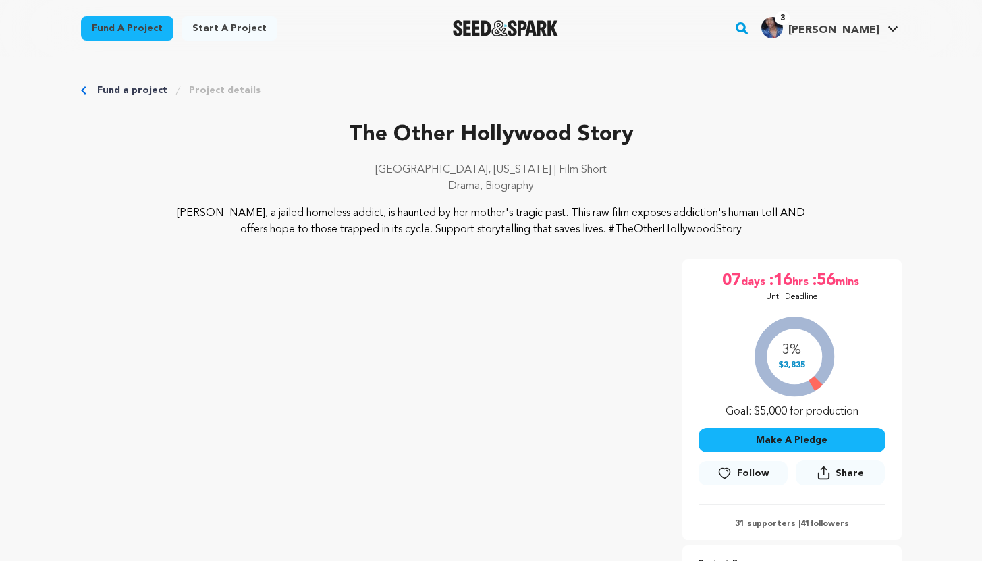
scroll to position [200, 0]
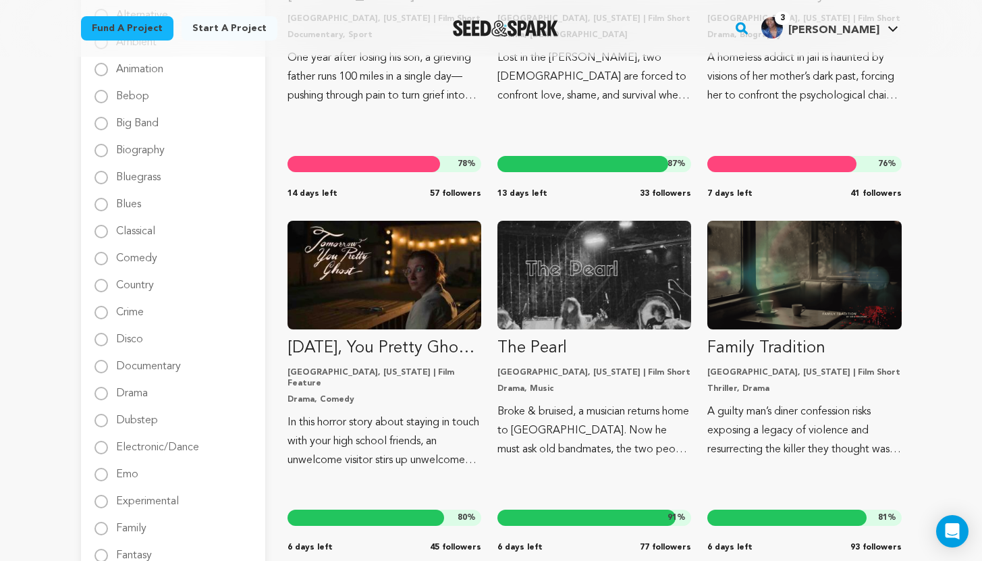
scroll to position [386, 0]
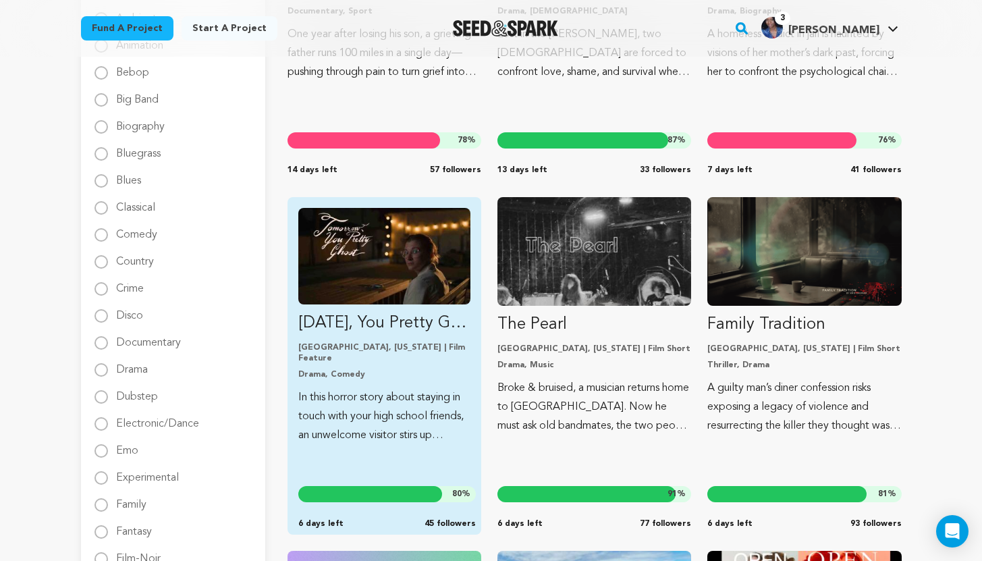
click at [379, 391] on p "In this horror story about staying in touch with your high school friends, an u…" at bounding box center [384, 416] width 172 height 57
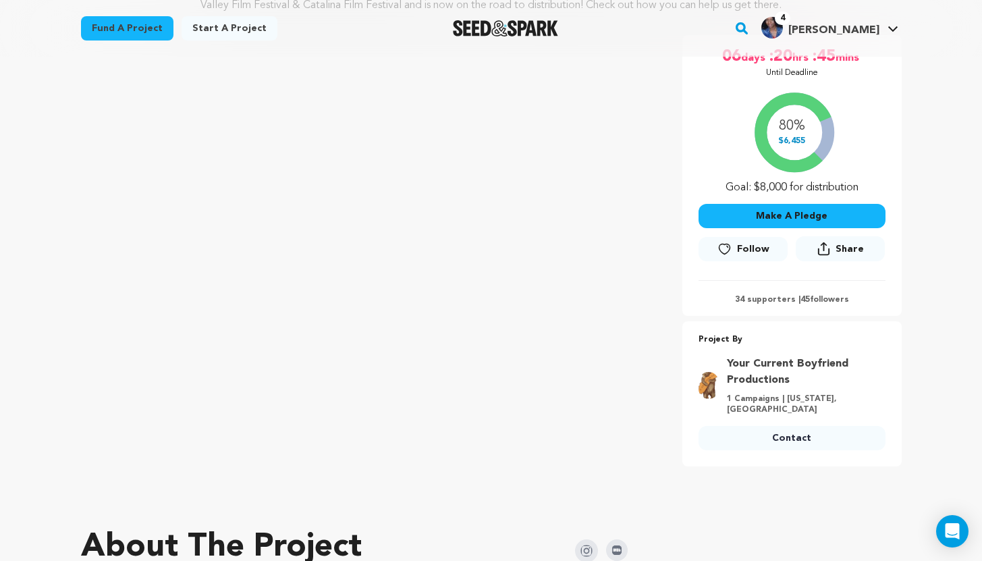
scroll to position [236, 0]
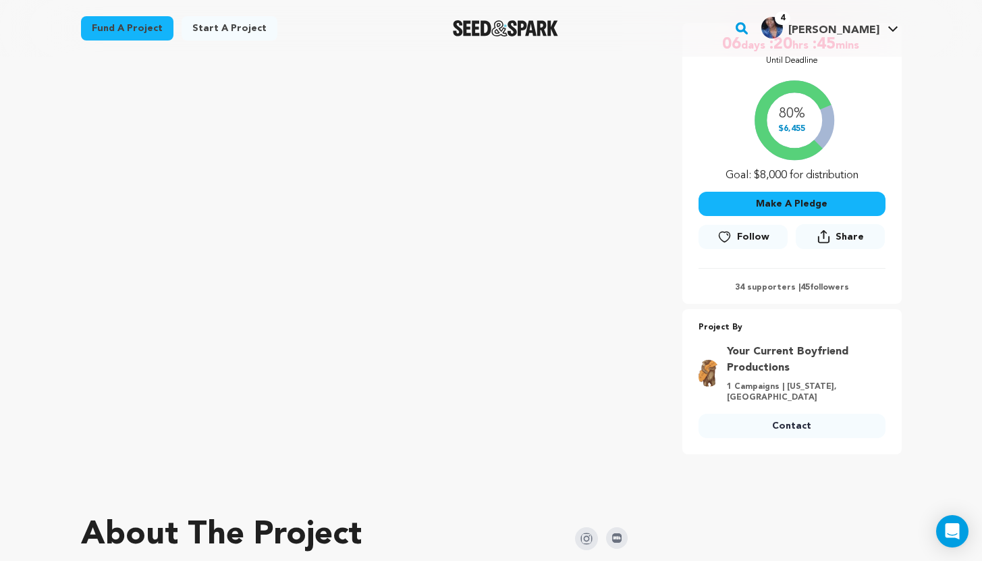
click at [803, 421] on link "Contact" at bounding box center [792, 426] width 187 height 24
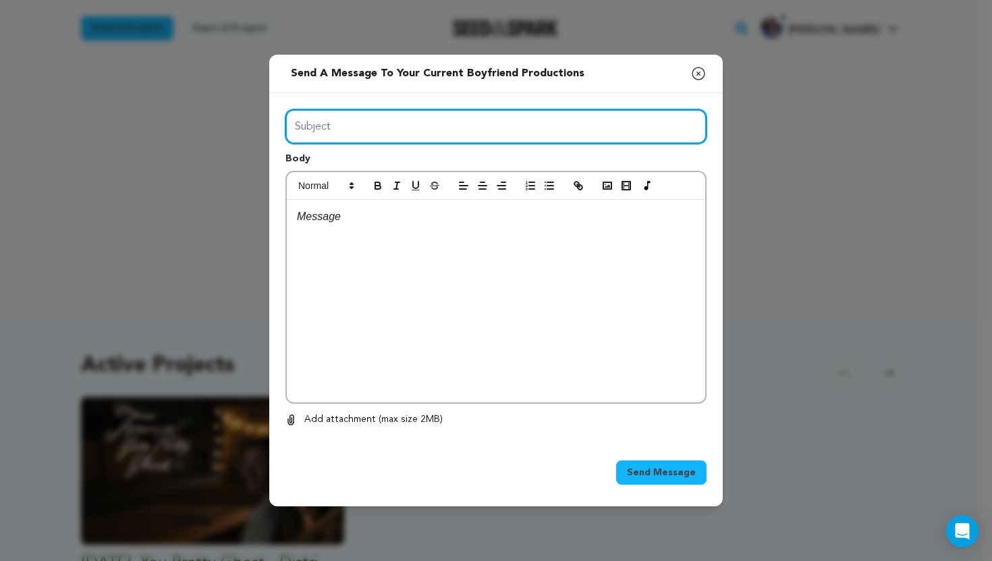
click at [404, 128] on input "Subject" at bounding box center [496, 126] width 421 height 34
type input "Best of luck on your project!"
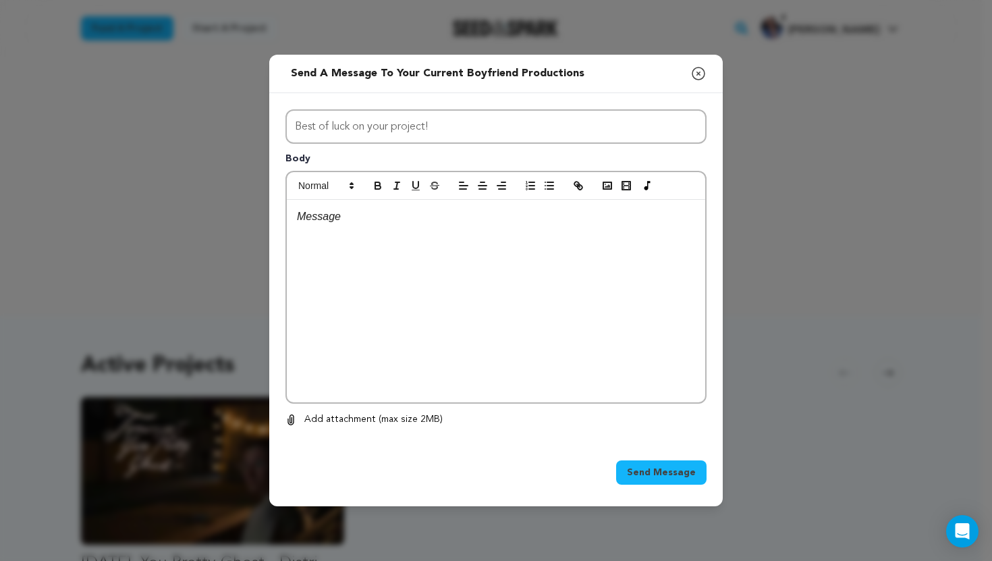
click at [350, 226] on p at bounding box center [496, 217] width 398 height 18
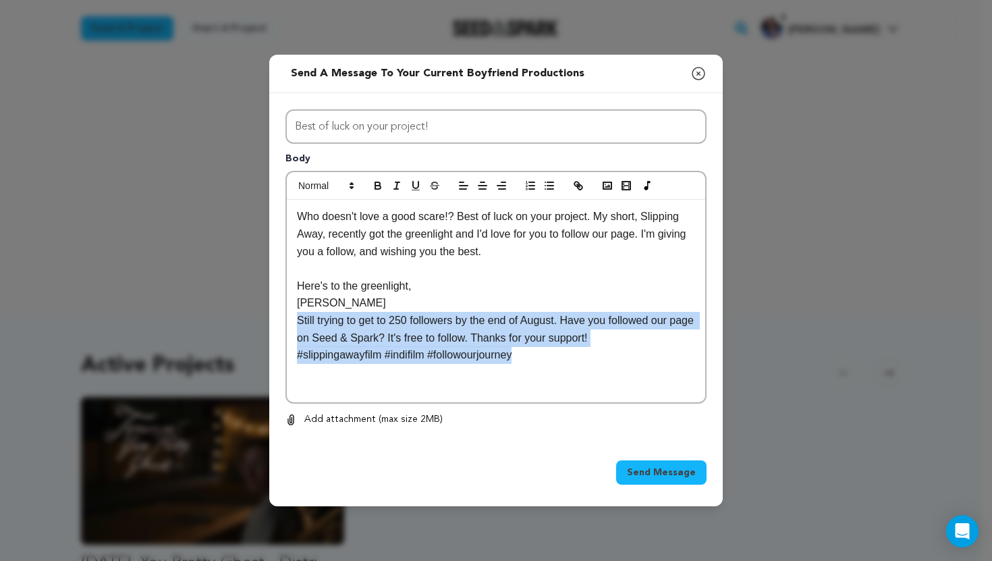
drag, startPoint x: 296, startPoint y: 321, endPoint x: 562, endPoint y: 379, distance: 272.9
click at [562, 379] on div "Who doesn't love a good scare!? Best of luck on your project. My short, Slippin…" at bounding box center [496, 301] width 419 height 203
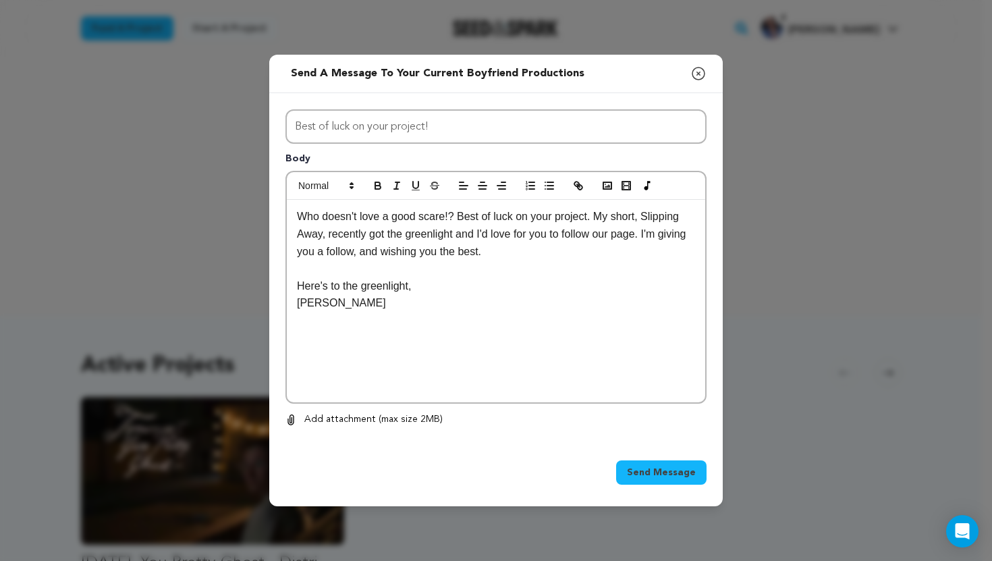
click at [653, 467] on span "Send Message" at bounding box center [661, 473] width 69 height 14
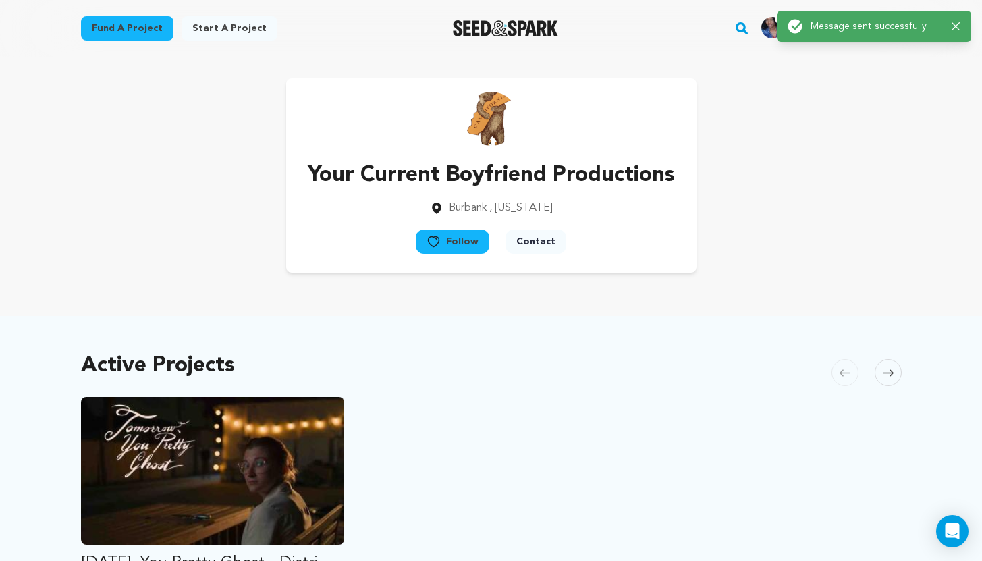
click at [460, 236] on button "Follow" at bounding box center [453, 242] width 74 height 24
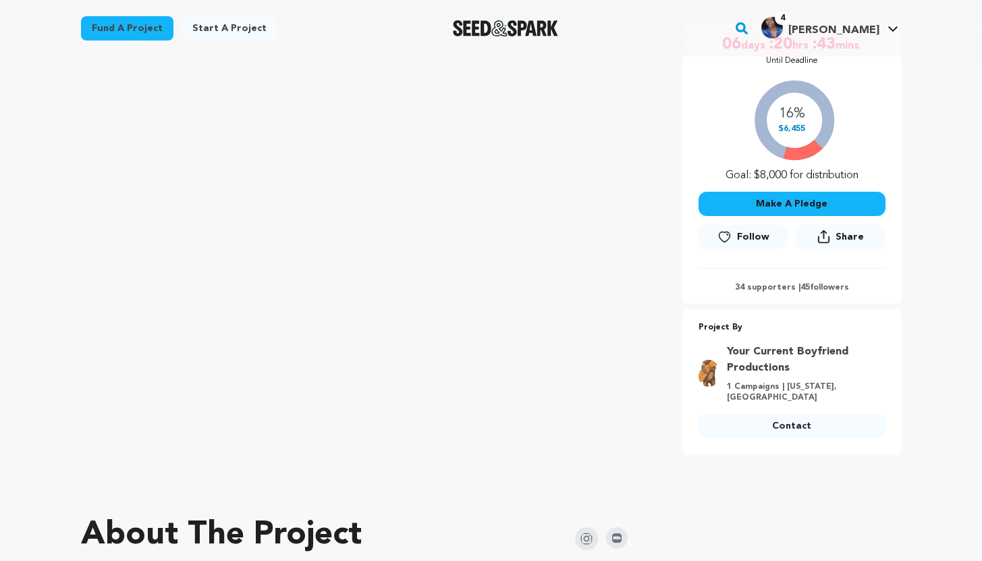
scroll to position [236, 0]
